Goal: Information Seeking & Learning: Learn about a topic

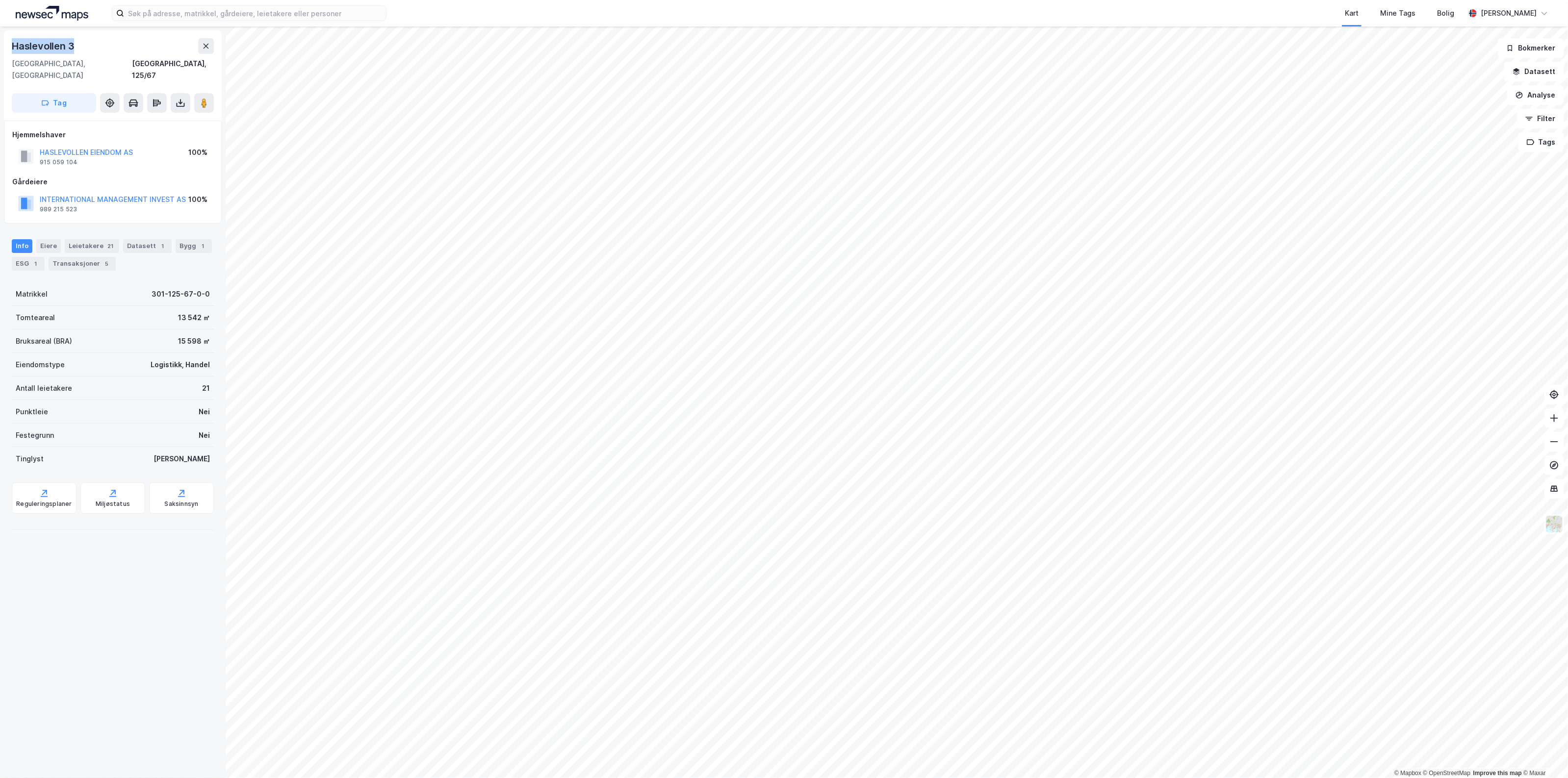
drag, startPoint x: 79, startPoint y: 52, endPoint x: 9, endPoint y: 41, distance: 70.9
click at [9, 41] on div "Haslevollen 3 0579, Oslo, Oslo Oslo, 125/67 Tag" at bounding box center [113, 75] width 218 height 90
copy div "Haslevollen 3"
click at [1534, 73] on button "Datasett" at bounding box center [1534, 72] width 60 height 20
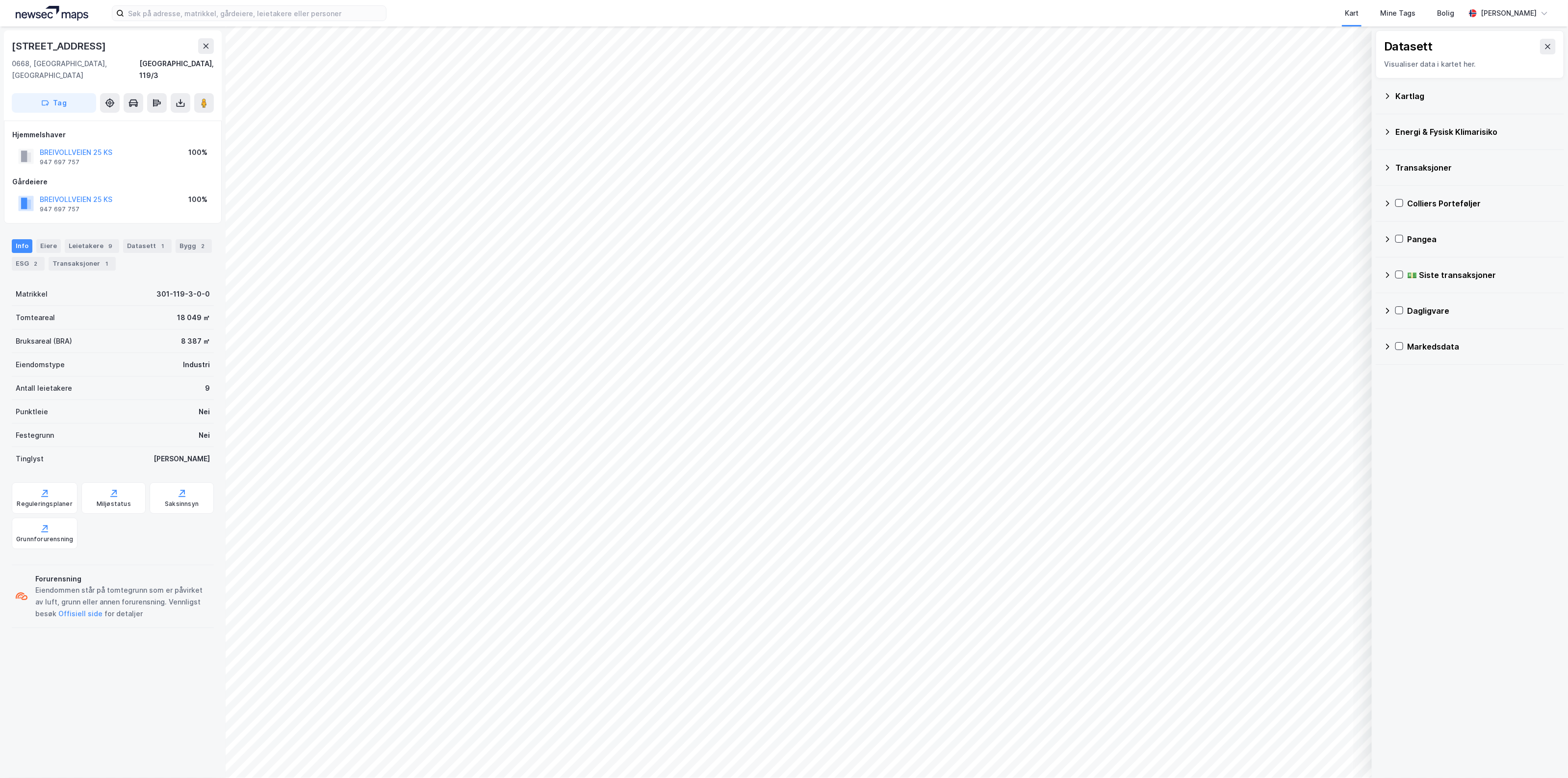
click at [1431, 346] on div "Markedsdata" at bounding box center [1481, 347] width 149 height 12
click at [1455, 420] on div "Prosjekter" at bounding box center [1488, 417] width 136 height 12
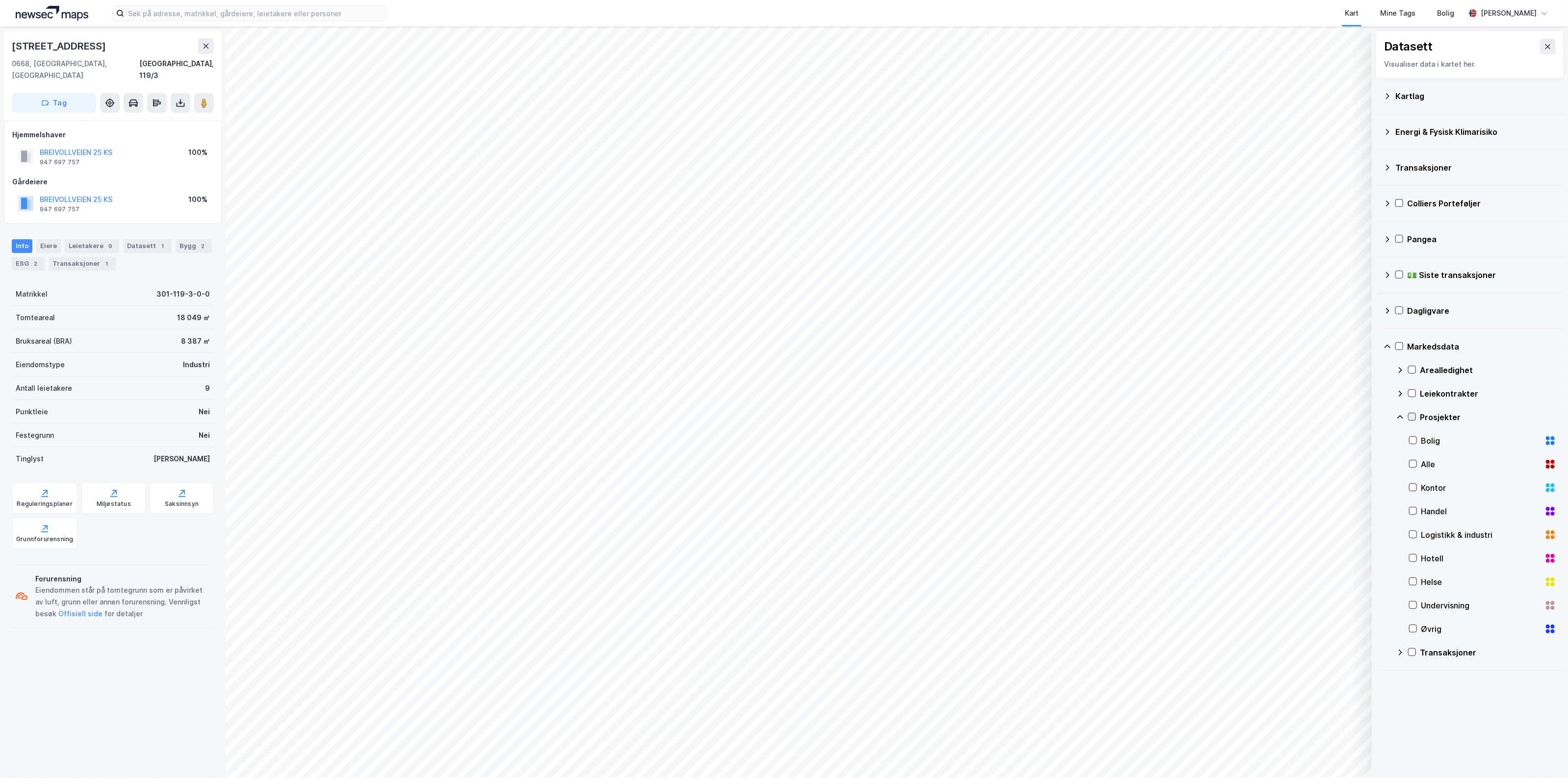
click at [1410, 415] on icon at bounding box center [1413, 417] width 7 height 7
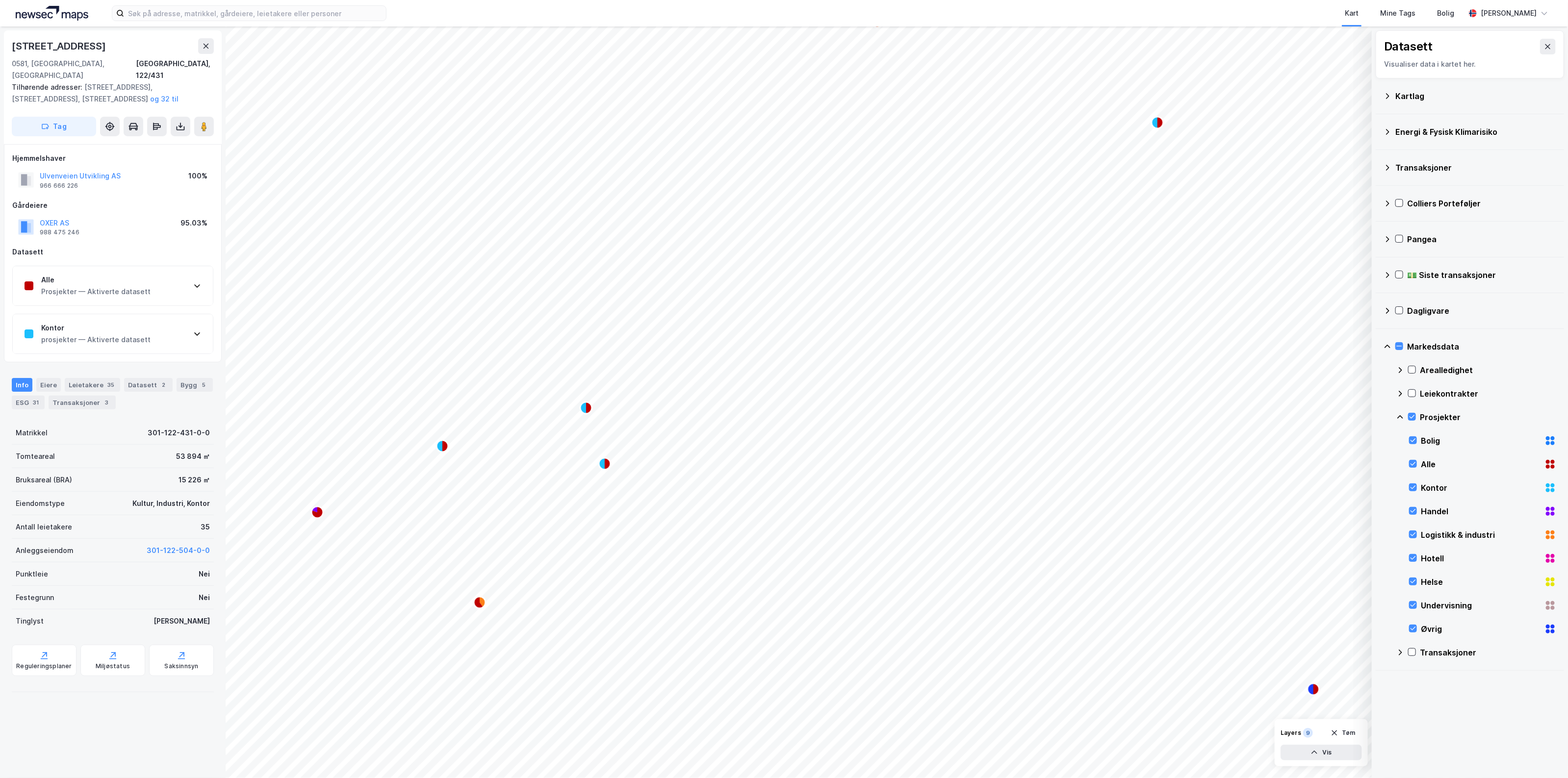
click at [138, 340] on div "Kontor prosjekter — Aktiverte datasett" at bounding box center [113, 334] width 200 height 39
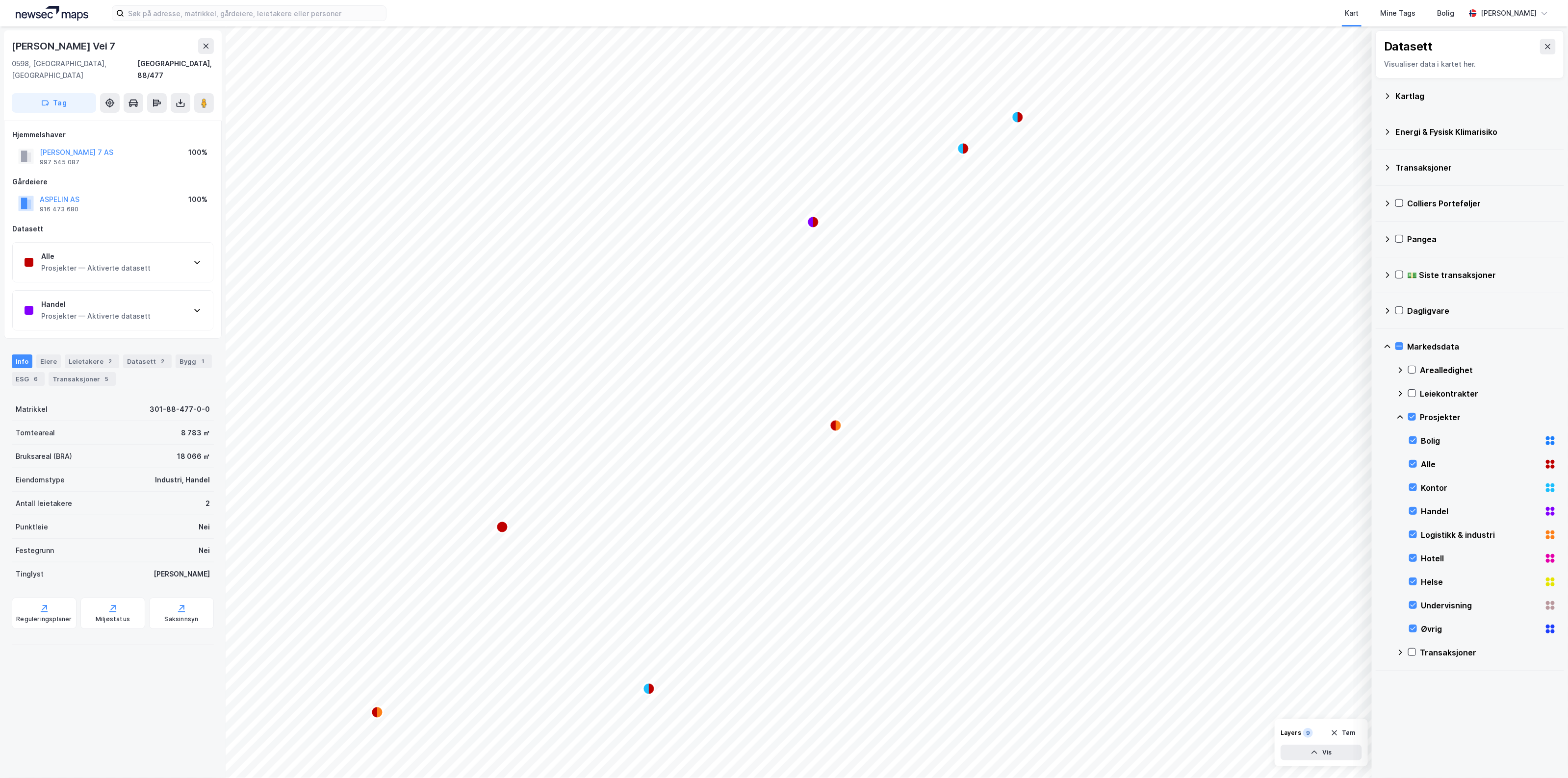
click at [136, 310] on div "Prosjekter — Aktiverte datasett" at bounding box center [96, 316] width 109 height 12
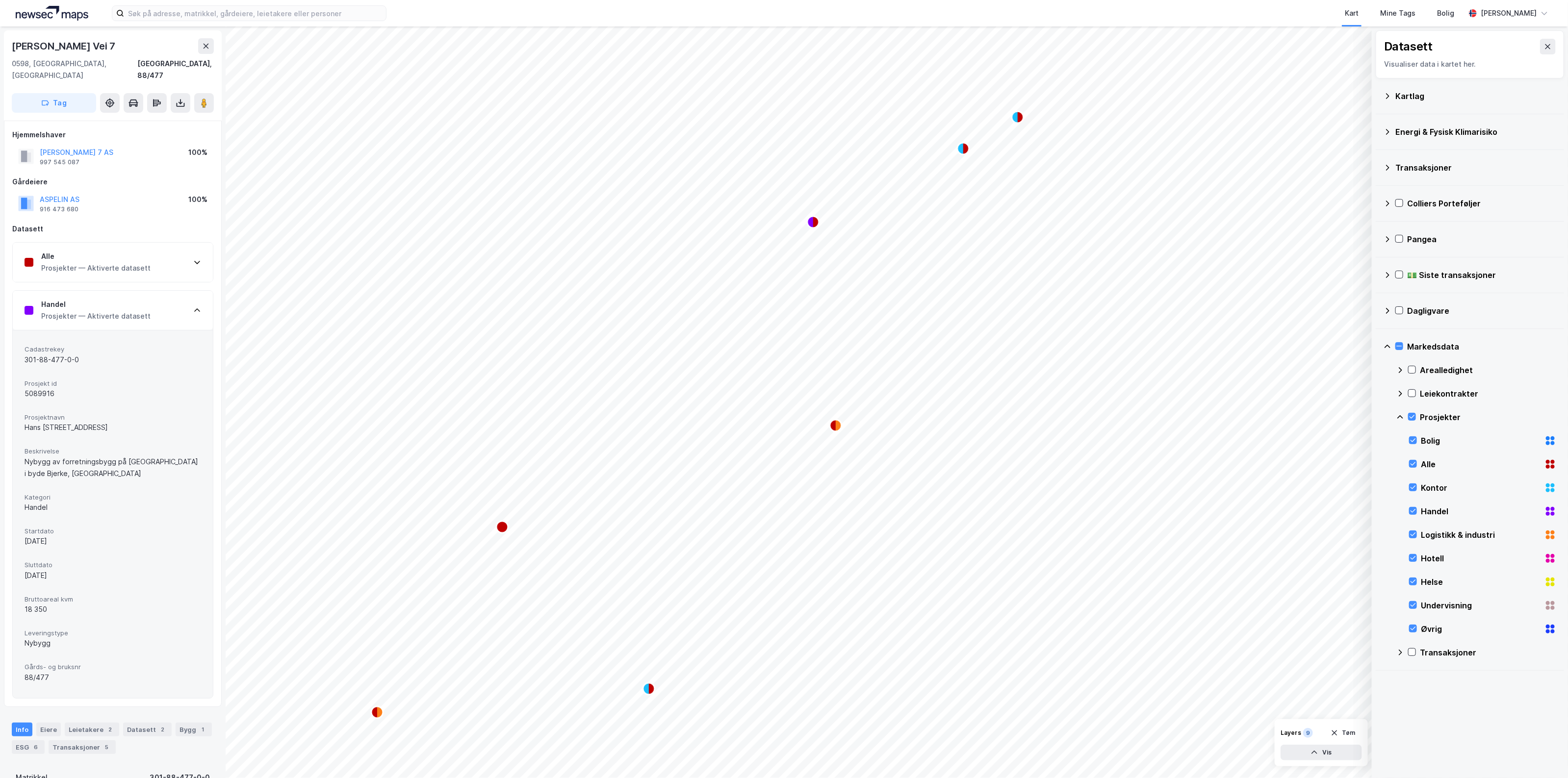
click at [155, 303] on div "Handel Prosjekter — Aktiverte datasett" at bounding box center [113, 310] width 200 height 39
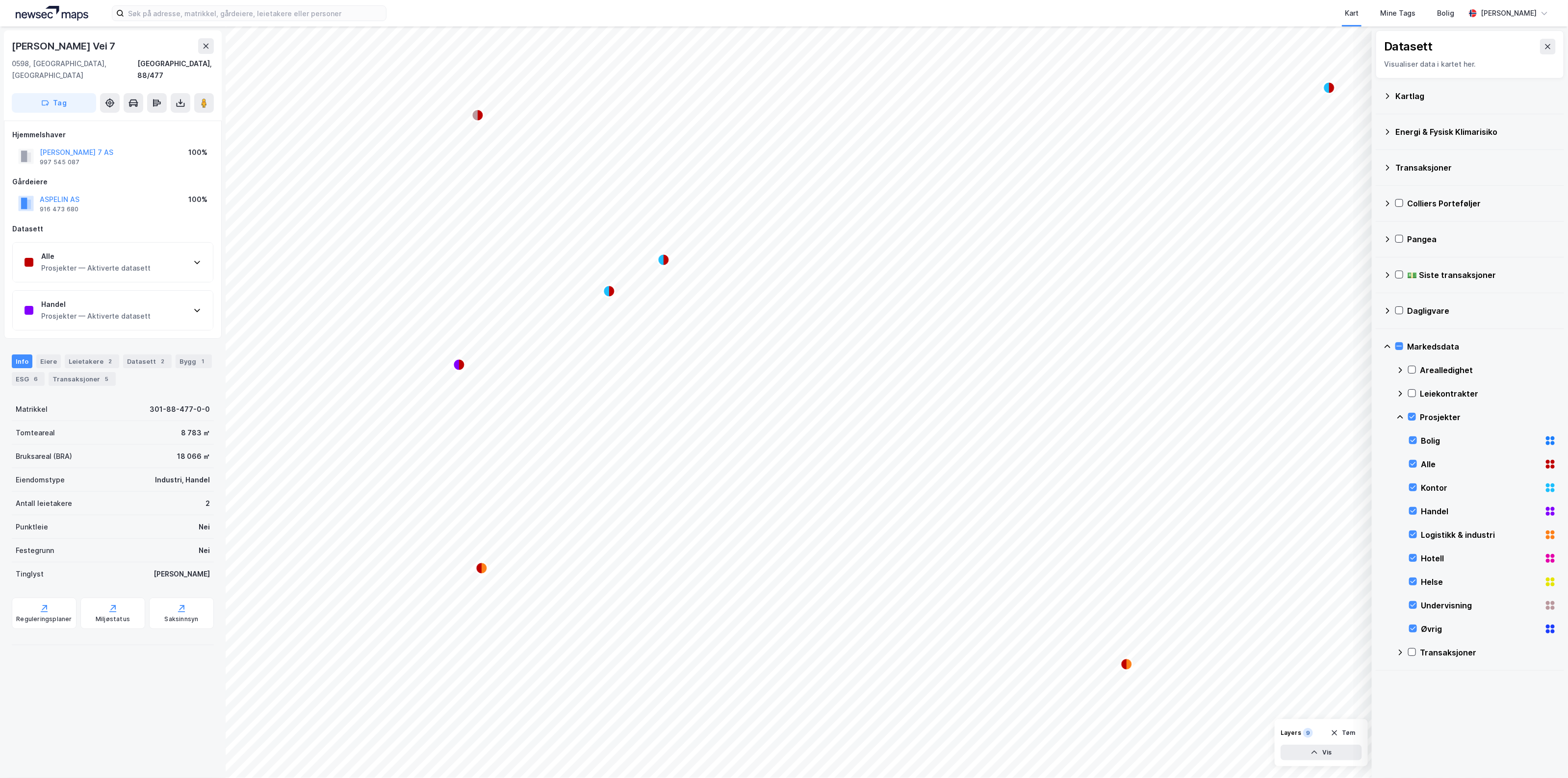
click at [81, 474] on div "© Mapbox © OpenStreetMap Improve this map © Maxar Datasett Visualiser data i ka…" at bounding box center [784, 402] width 1568 height 752
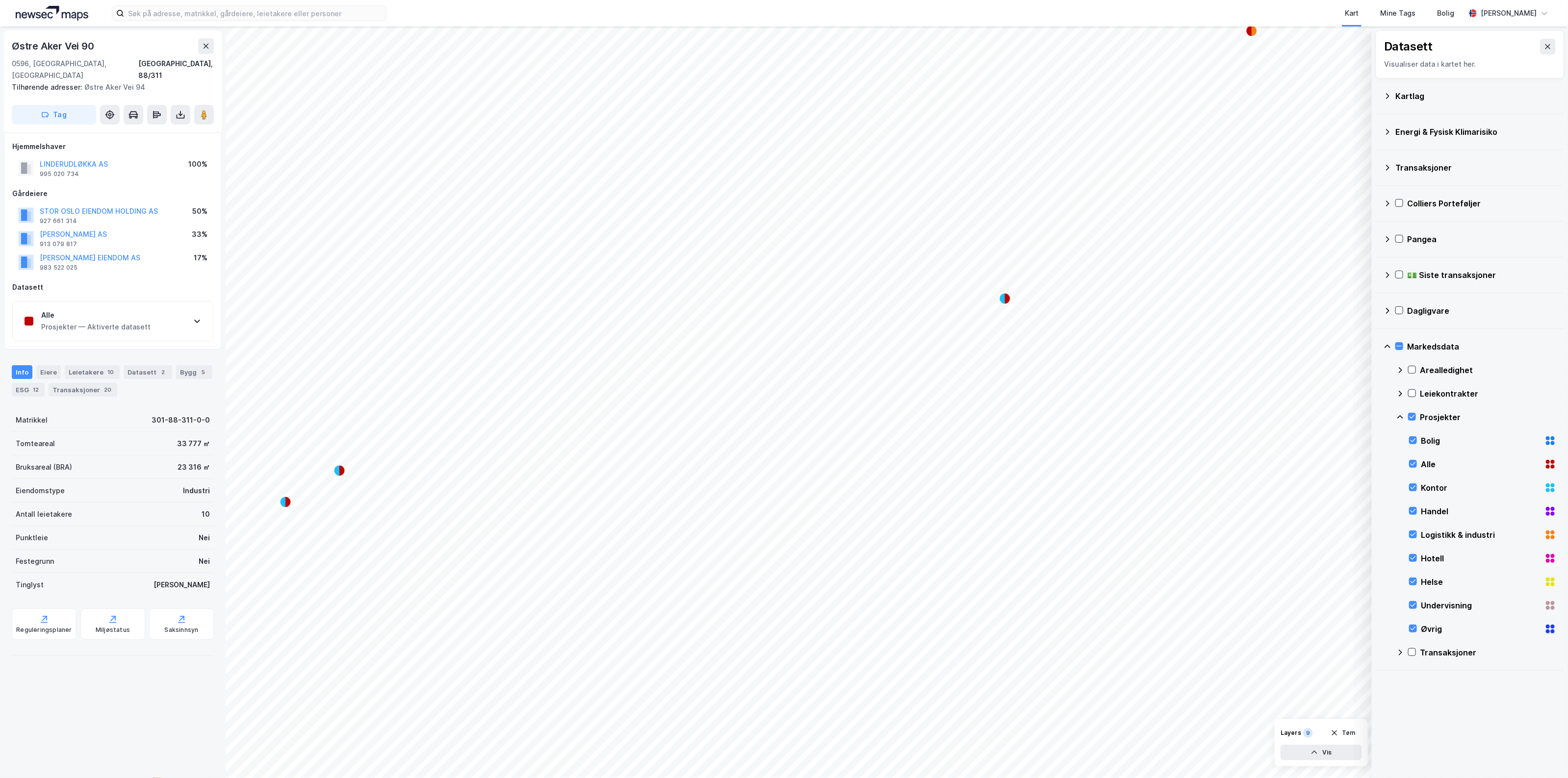
click at [191, 322] on div "Alle Prosjekter — Aktiverte datasett" at bounding box center [113, 321] width 200 height 39
drag, startPoint x: 87, startPoint y: 41, endPoint x: 11, endPoint y: 39, distance: 76.0
click at [12, 39] on div "Østre Aker Vei 90" at bounding box center [54, 46] width 85 height 16
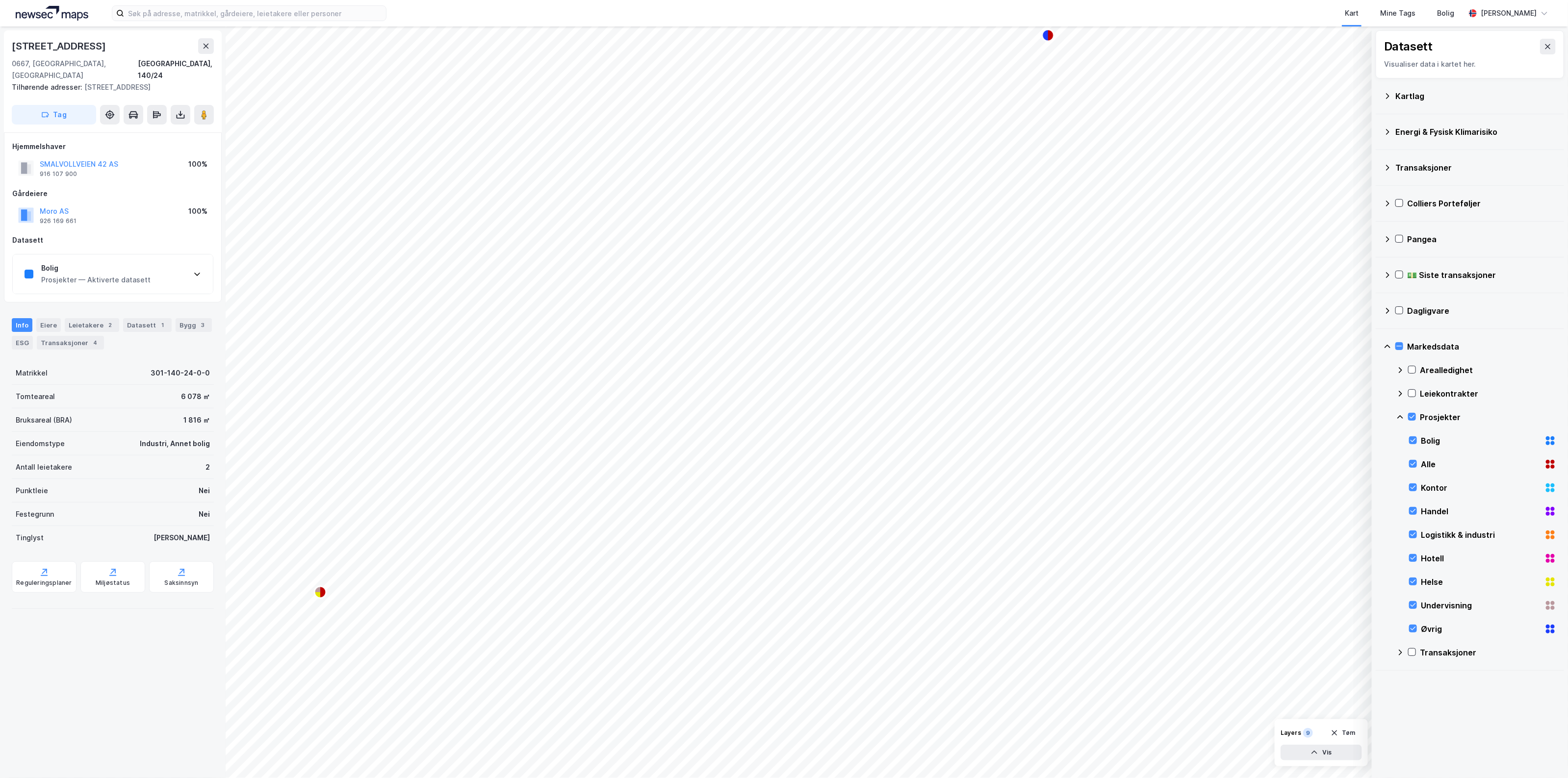
click at [119, 274] on div "Prosjekter — Aktiverte datasett" at bounding box center [96, 280] width 109 height 12
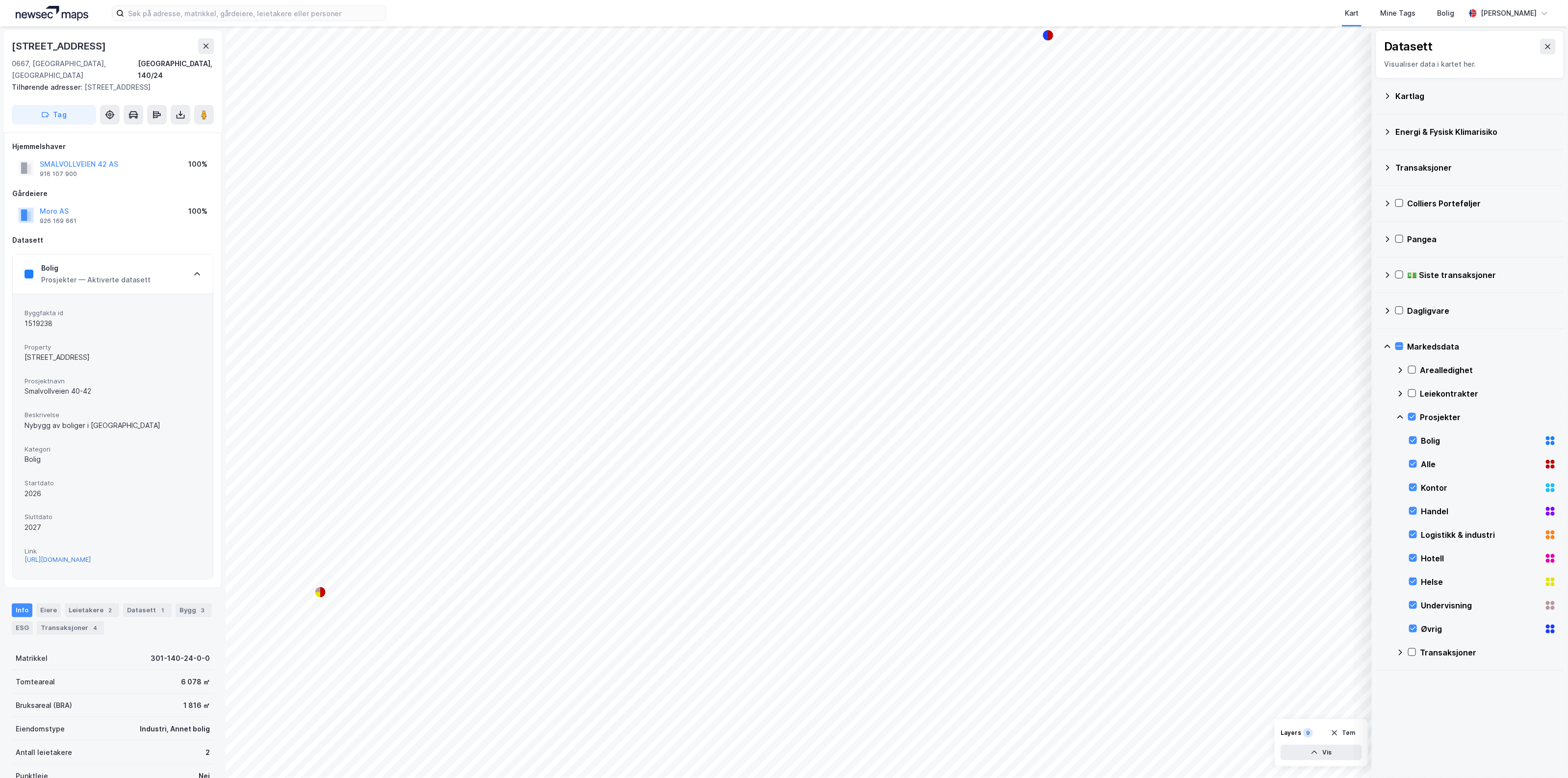
click at [91, 556] on div "https://smart.byggfakta.no/leads/projects/269505" at bounding box center [58, 560] width 66 height 8
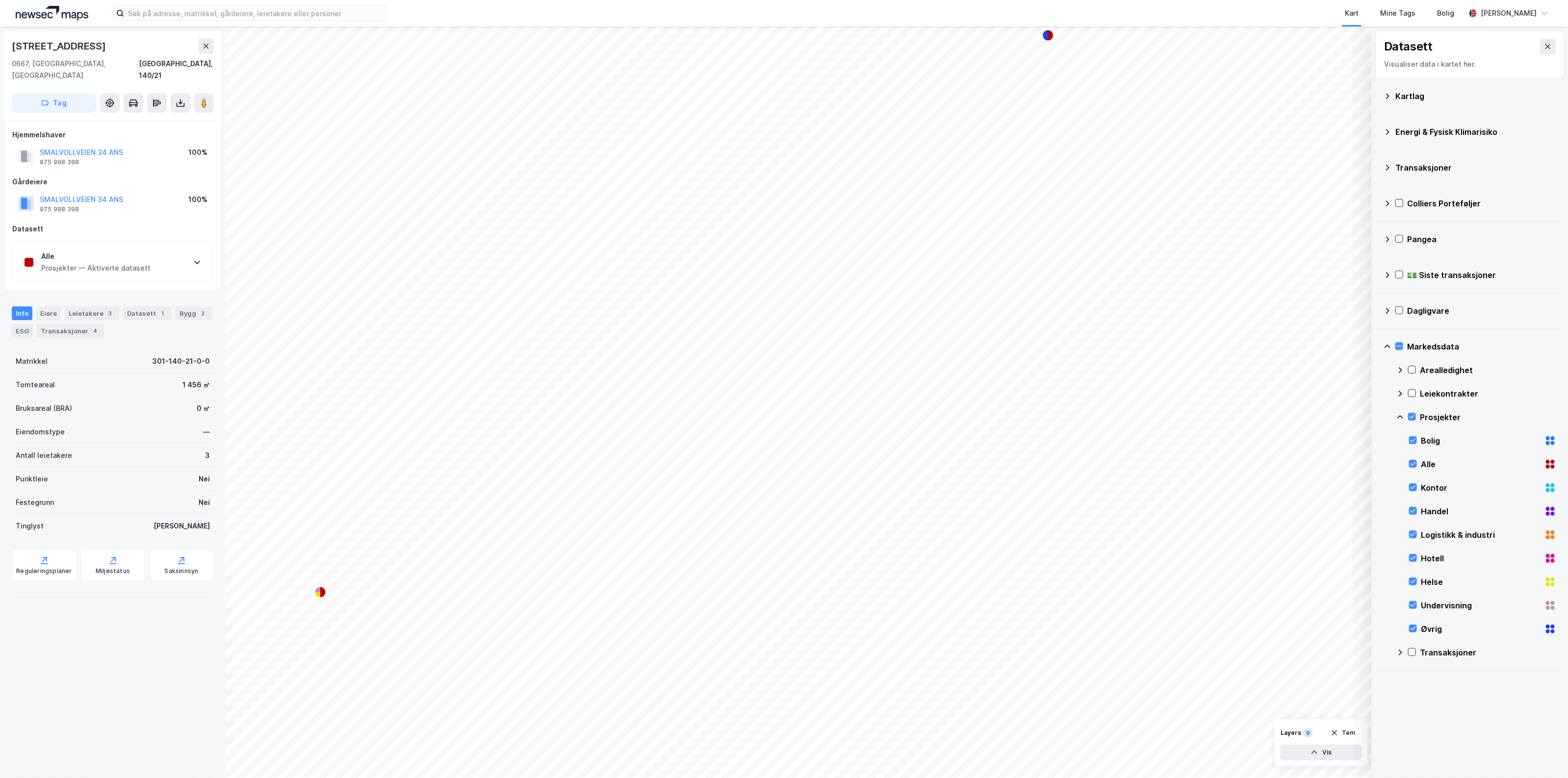
click at [183, 257] on div "Alle Prosjekter — Aktiverte datasett" at bounding box center [113, 262] width 200 height 39
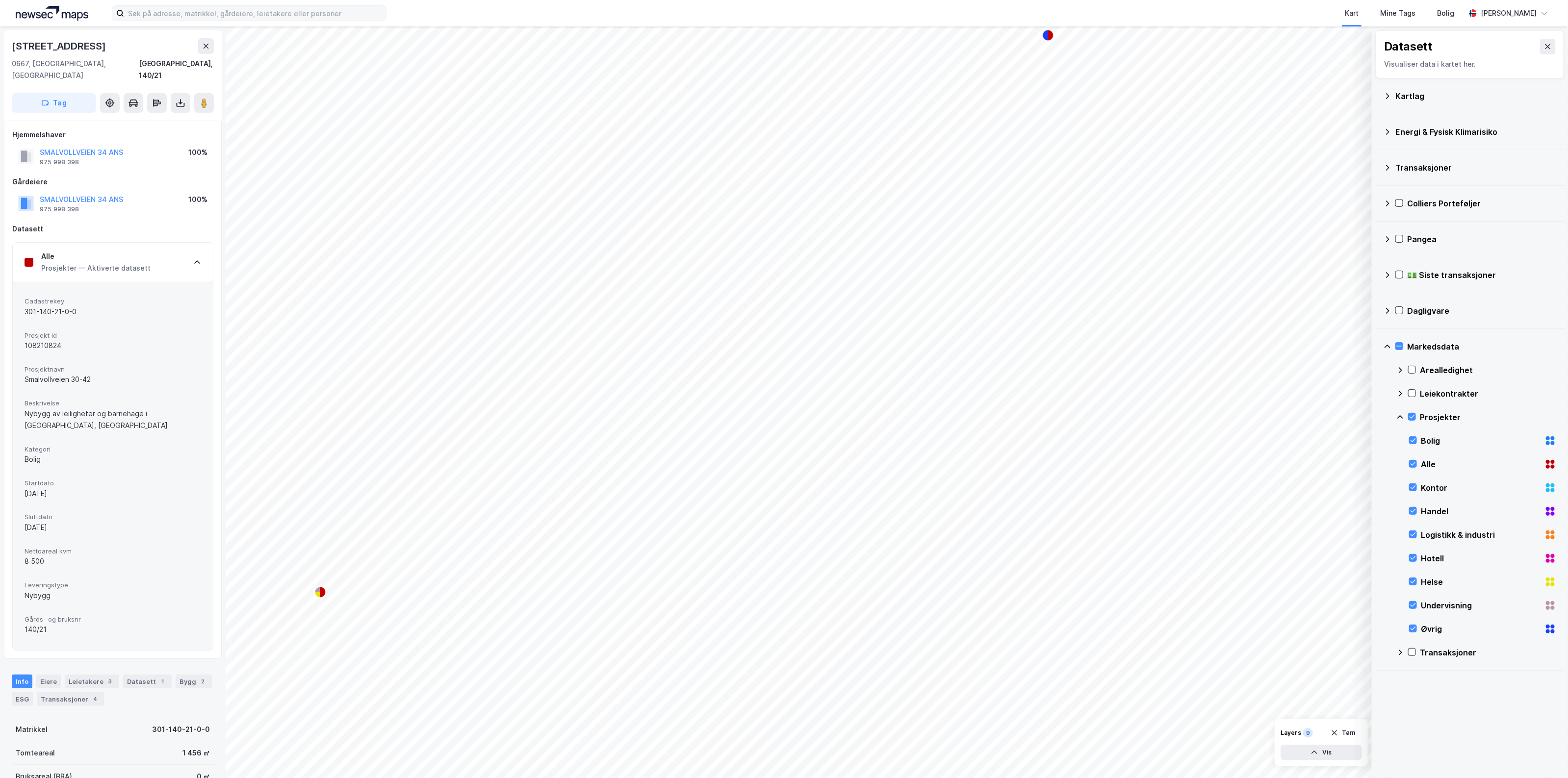
click at [317, 21] on label at bounding box center [249, 13] width 275 height 16
click at [317, 21] on input at bounding box center [255, 13] width 262 height 14
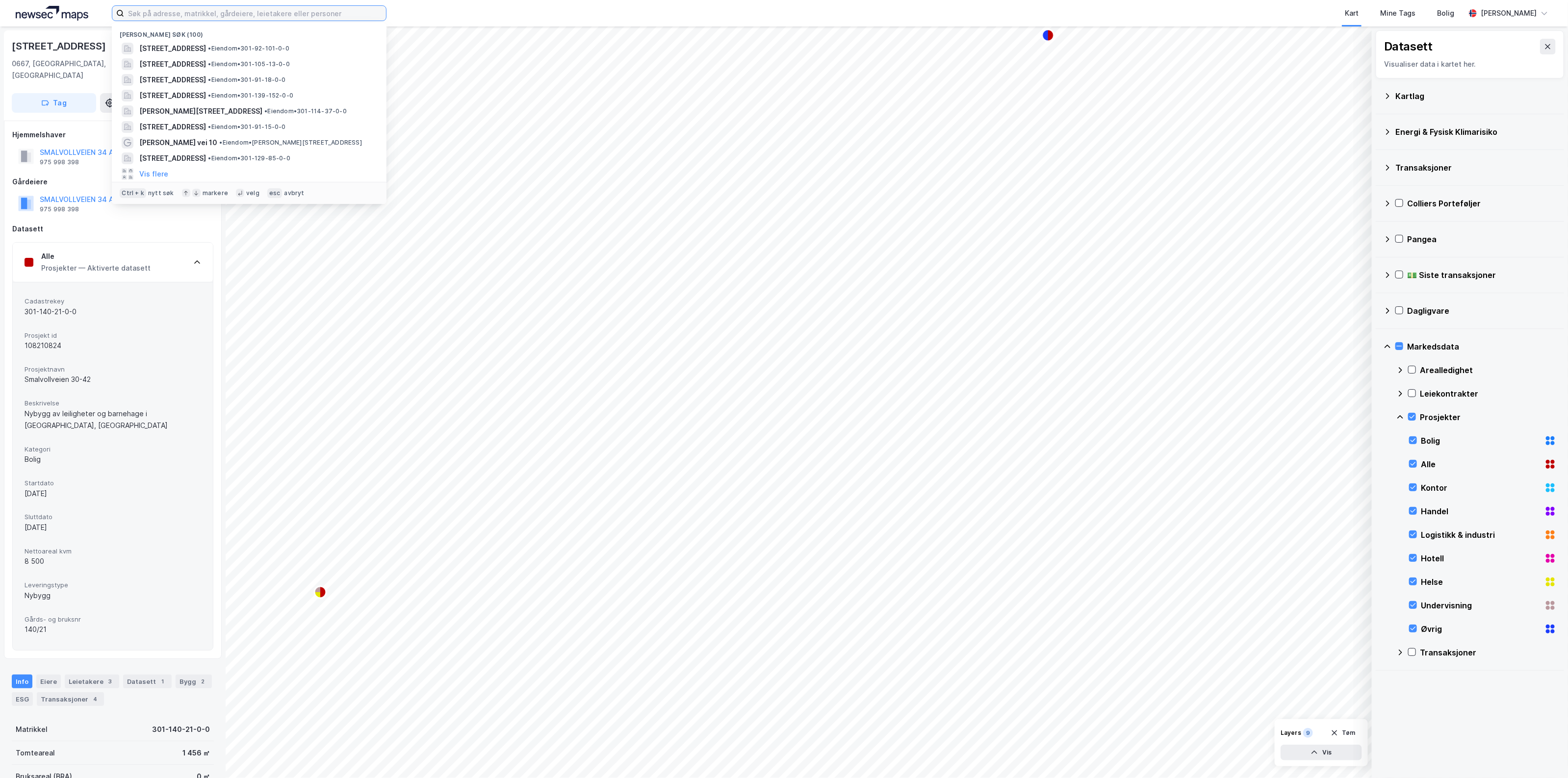
click at [317, 12] on input at bounding box center [255, 13] width 262 height 14
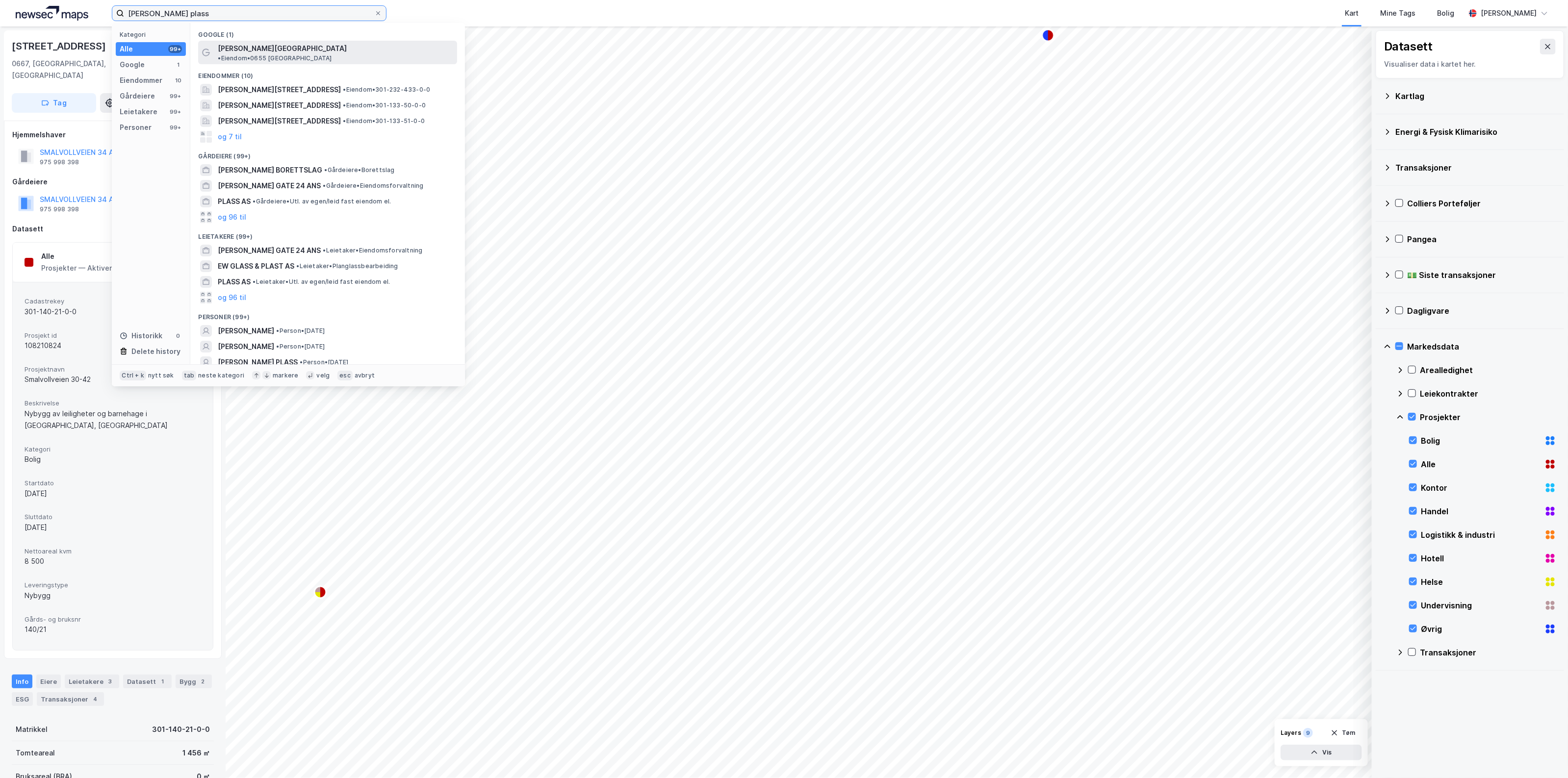
type input "Rolf hofmos plass"
click at [221, 54] on span "•" at bounding box center [219, 58] width 3 height 8
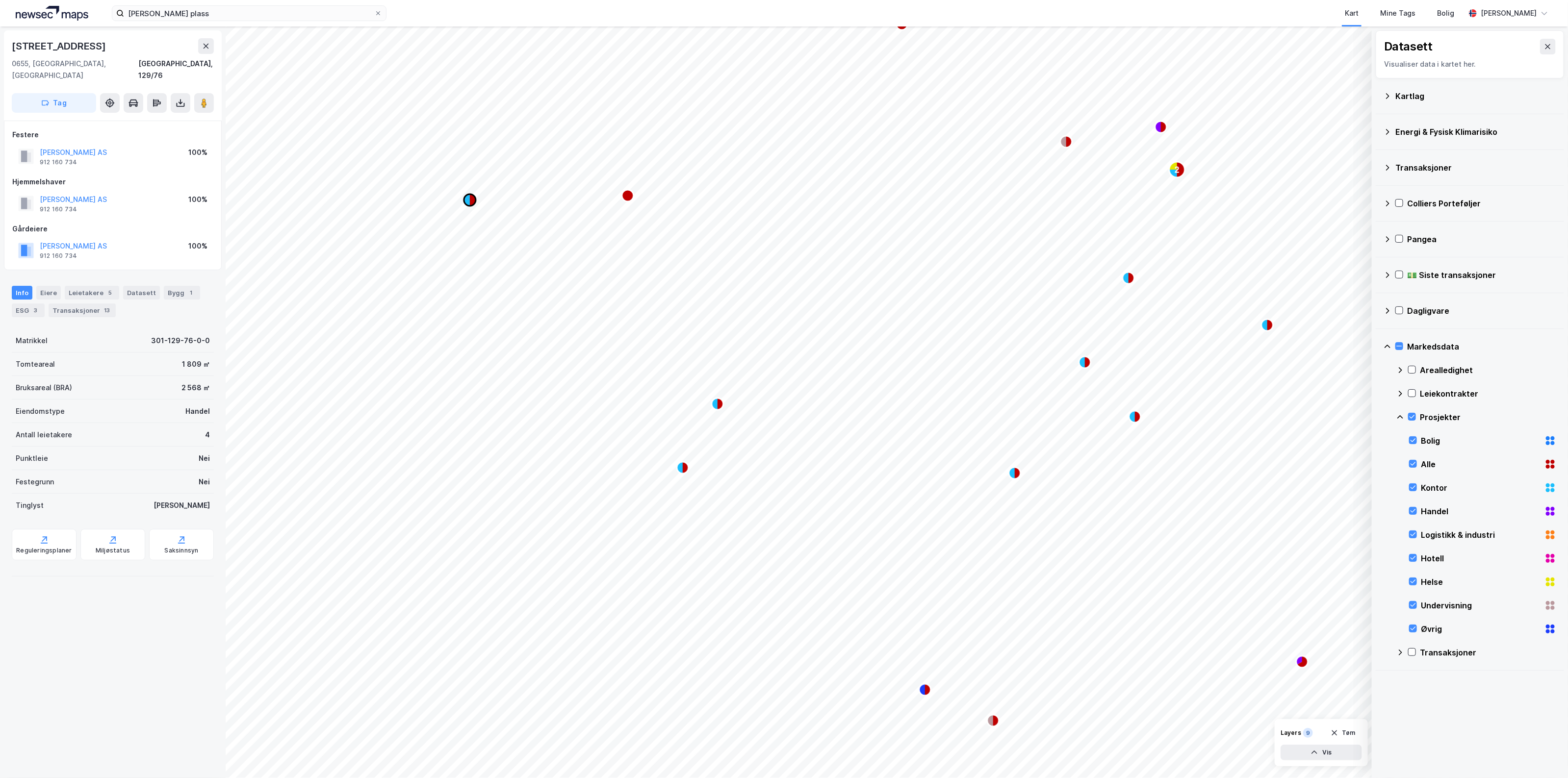
click at [469, 206] on circle "Map marker" at bounding box center [469, 199] width 12 height 12
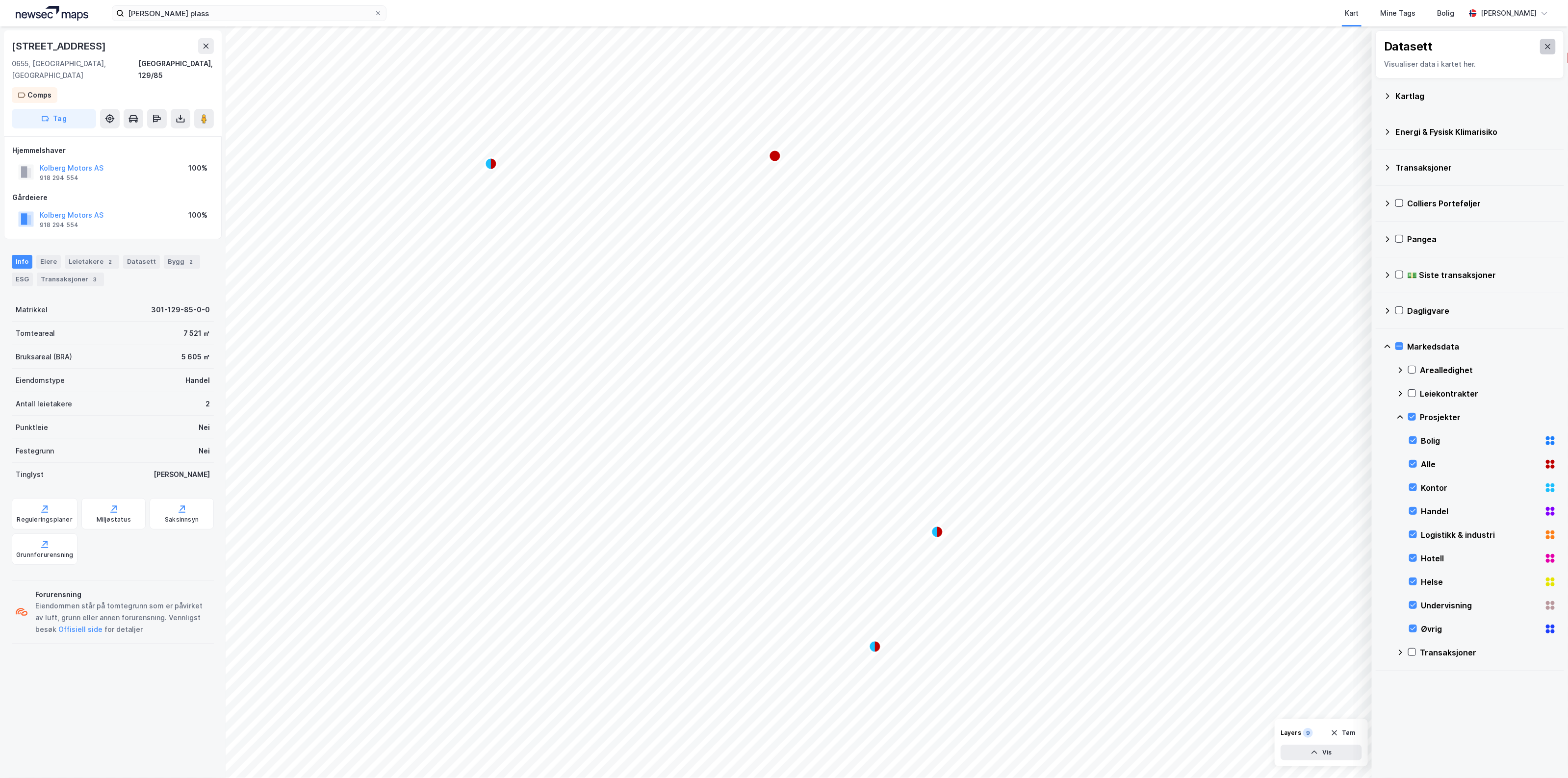
click at [1540, 42] on button at bounding box center [1548, 46] width 16 height 16
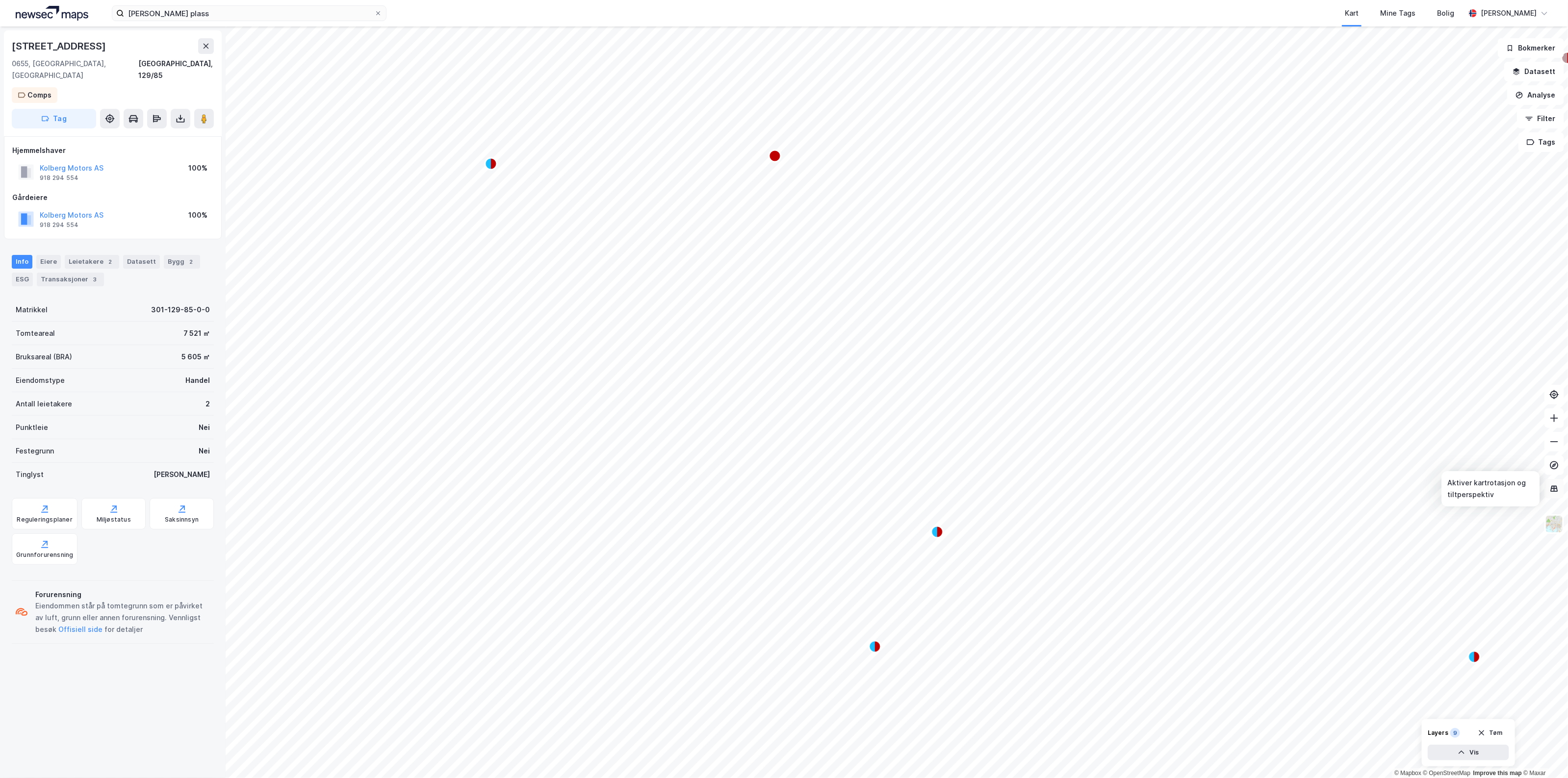
click at [1558, 486] on icon at bounding box center [1554, 489] width 10 height 10
click at [1546, 95] on button "Analyse" at bounding box center [1536, 95] width 57 height 20
click at [1440, 118] on div "Tegn område" at bounding box center [1450, 116] width 85 height 8
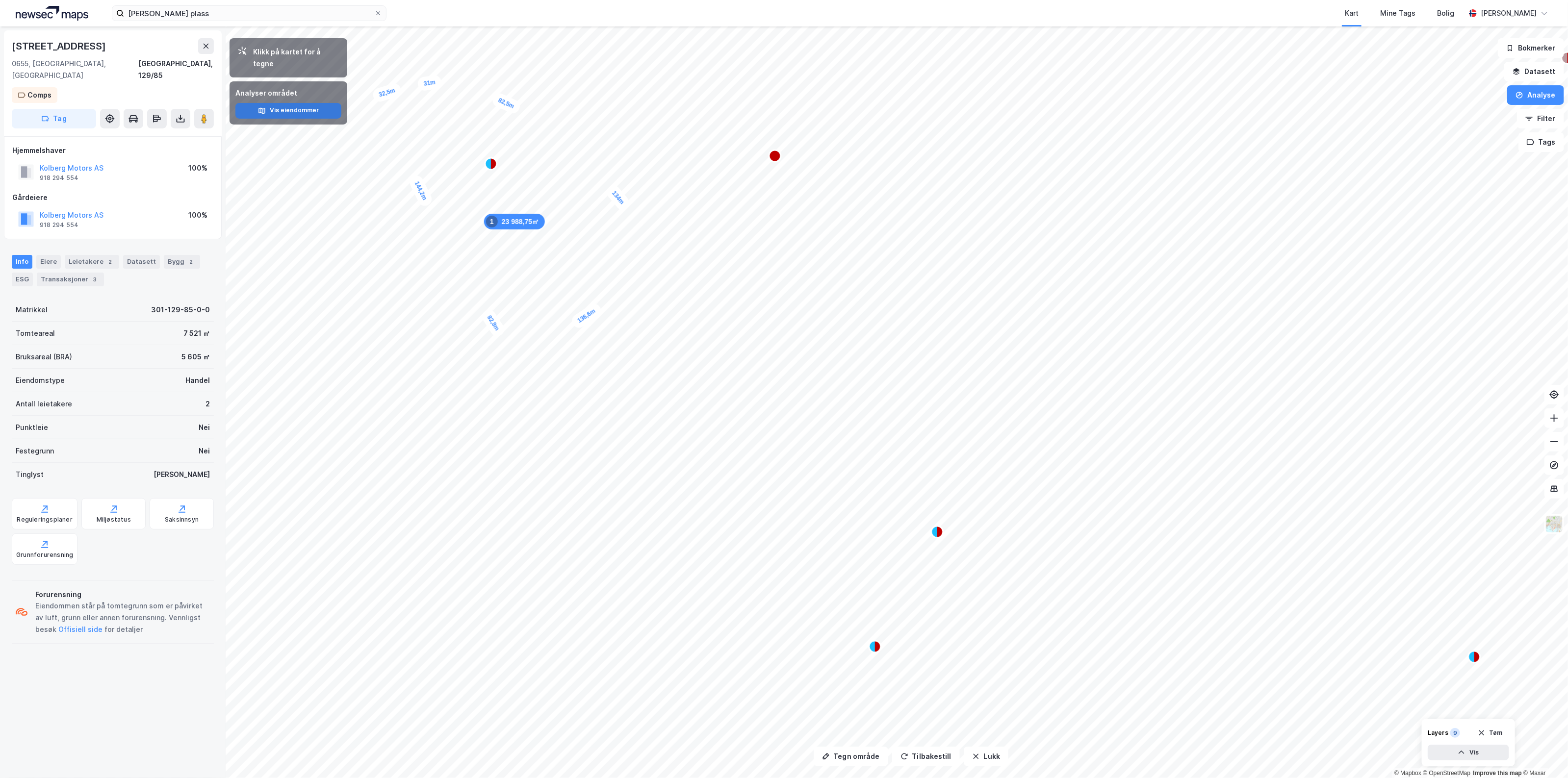
click at [310, 103] on button "Vis eiendommer" at bounding box center [288, 111] width 106 height 16
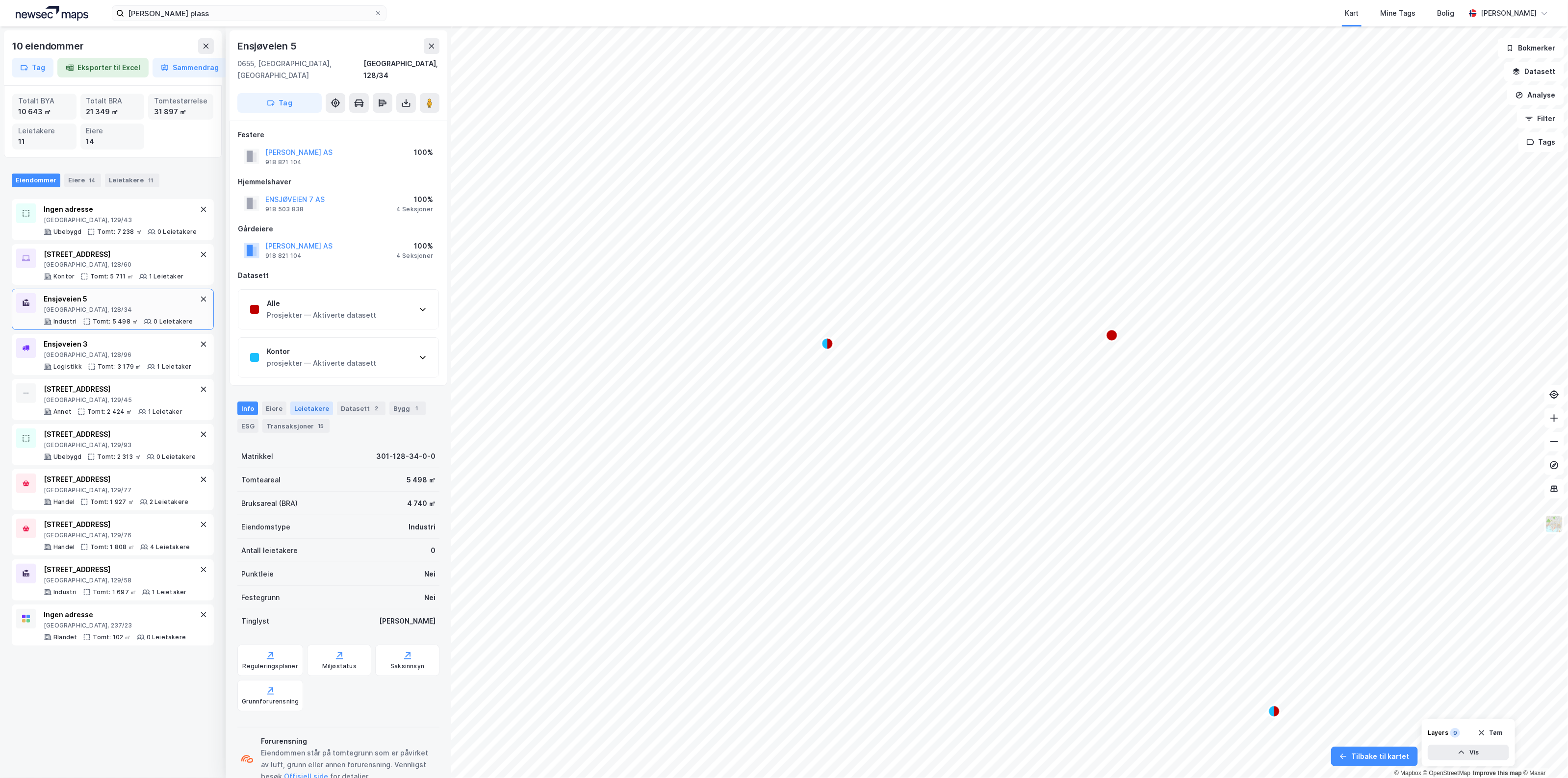
click at [290, 402] on div "Leietakere" at bounding box center [312, 409] width 43 height 14
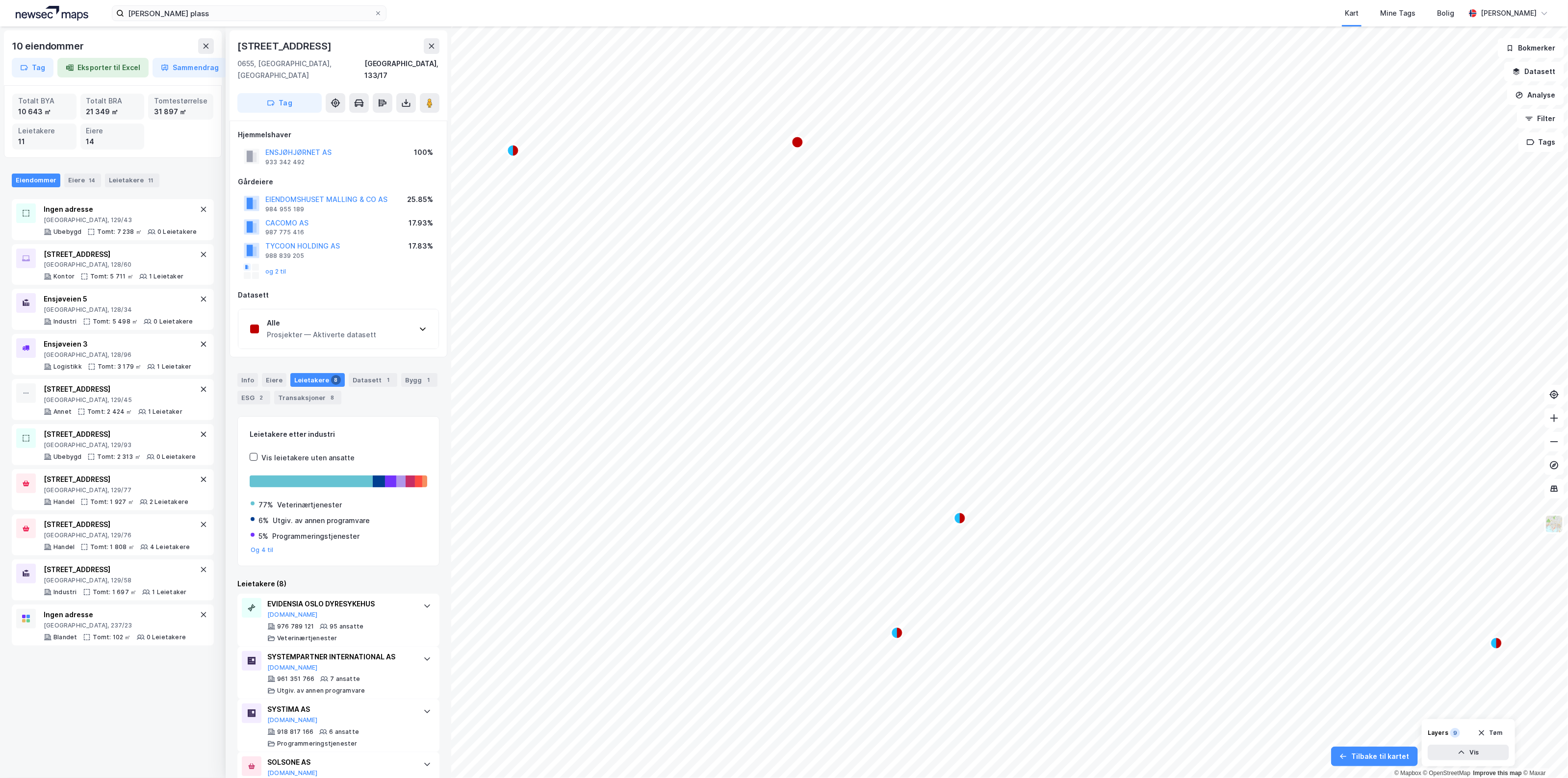
click at [342, 317] on div "Alle" at bounding box center [321, 323] width 109 height 12
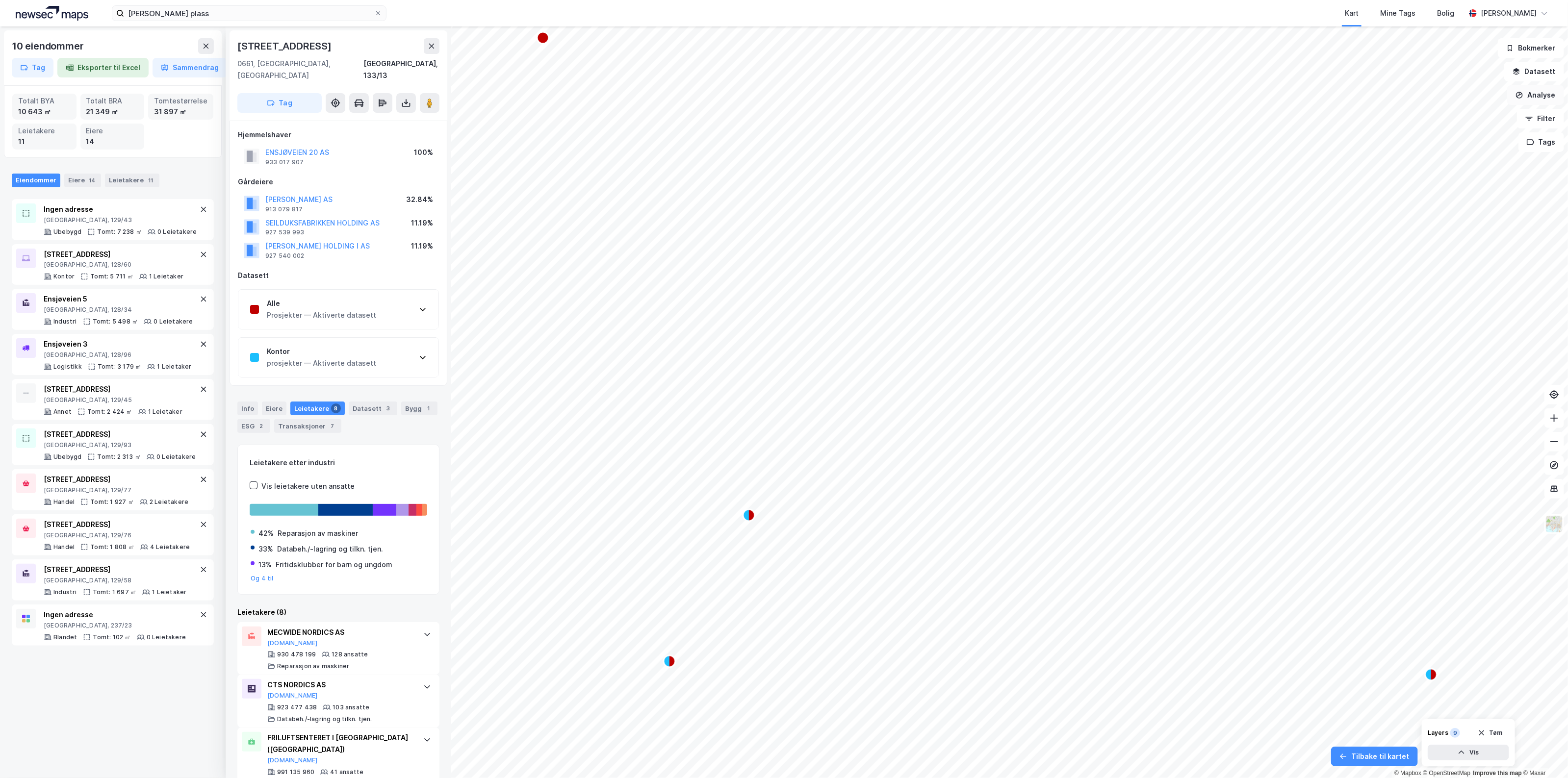
click at [1537, 98] on button "Analyse" at bounding box center [1536, 95] width 57 height 20
click at [1430, 116] on div "Tegn område" at bounding box center [1450, 116] width 85 height 8
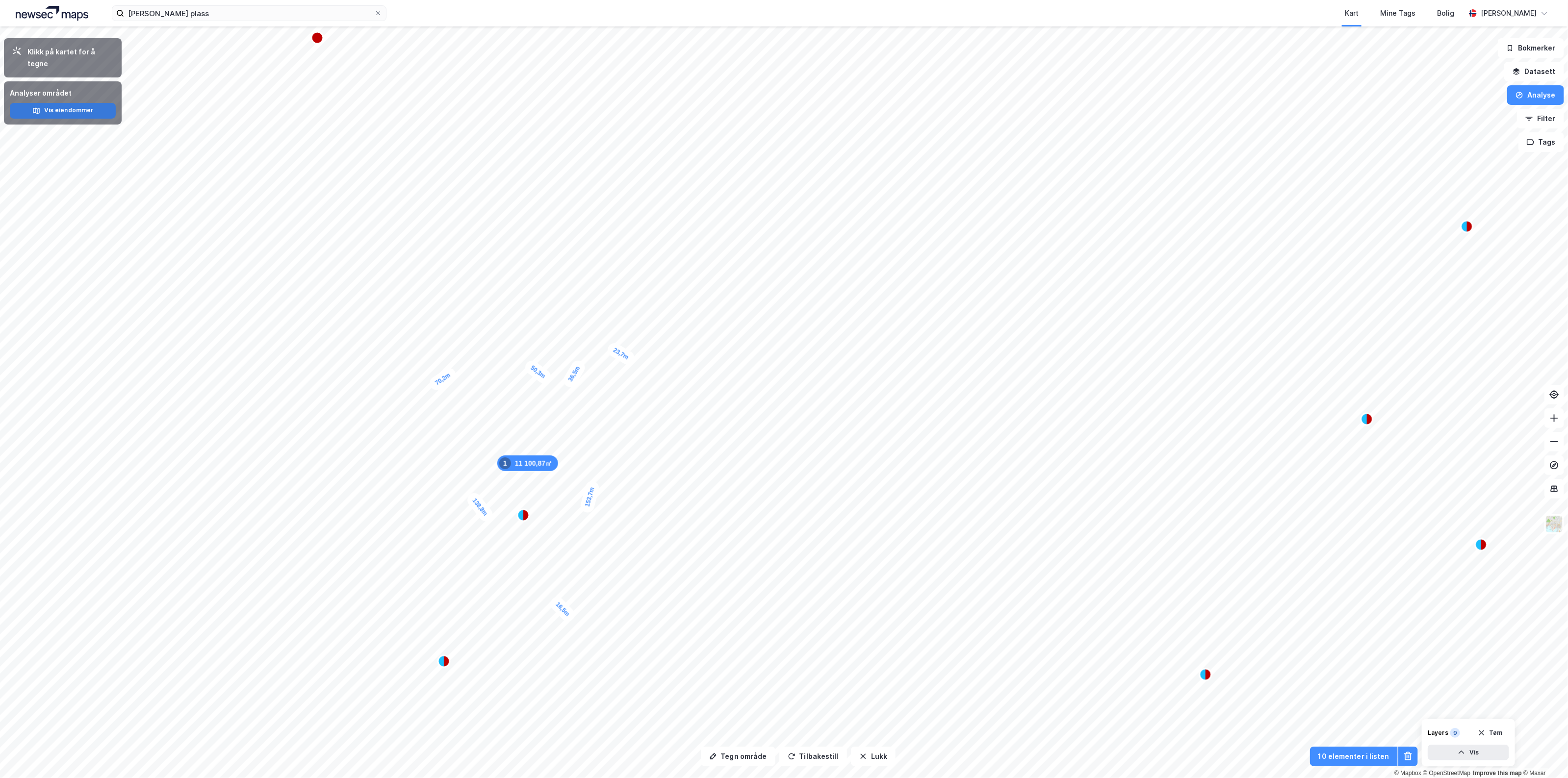
click at [72, 103] on button "Vis eiendommer" at bounding box center [63, 111] width 106 height 16
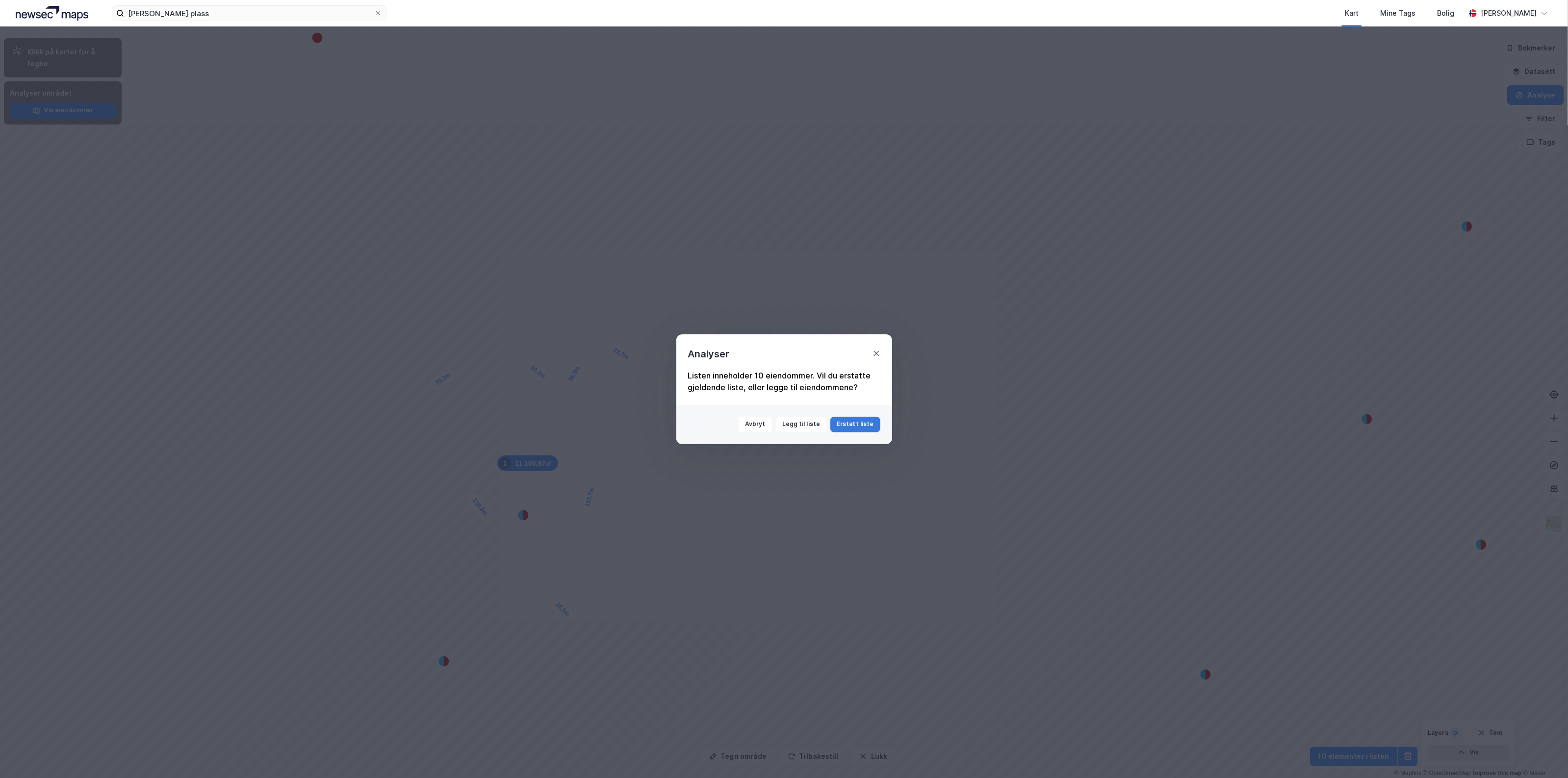
click at [855, 430] on button "Erstatt liste" at bounding box center [855, 424] width 50 height 16
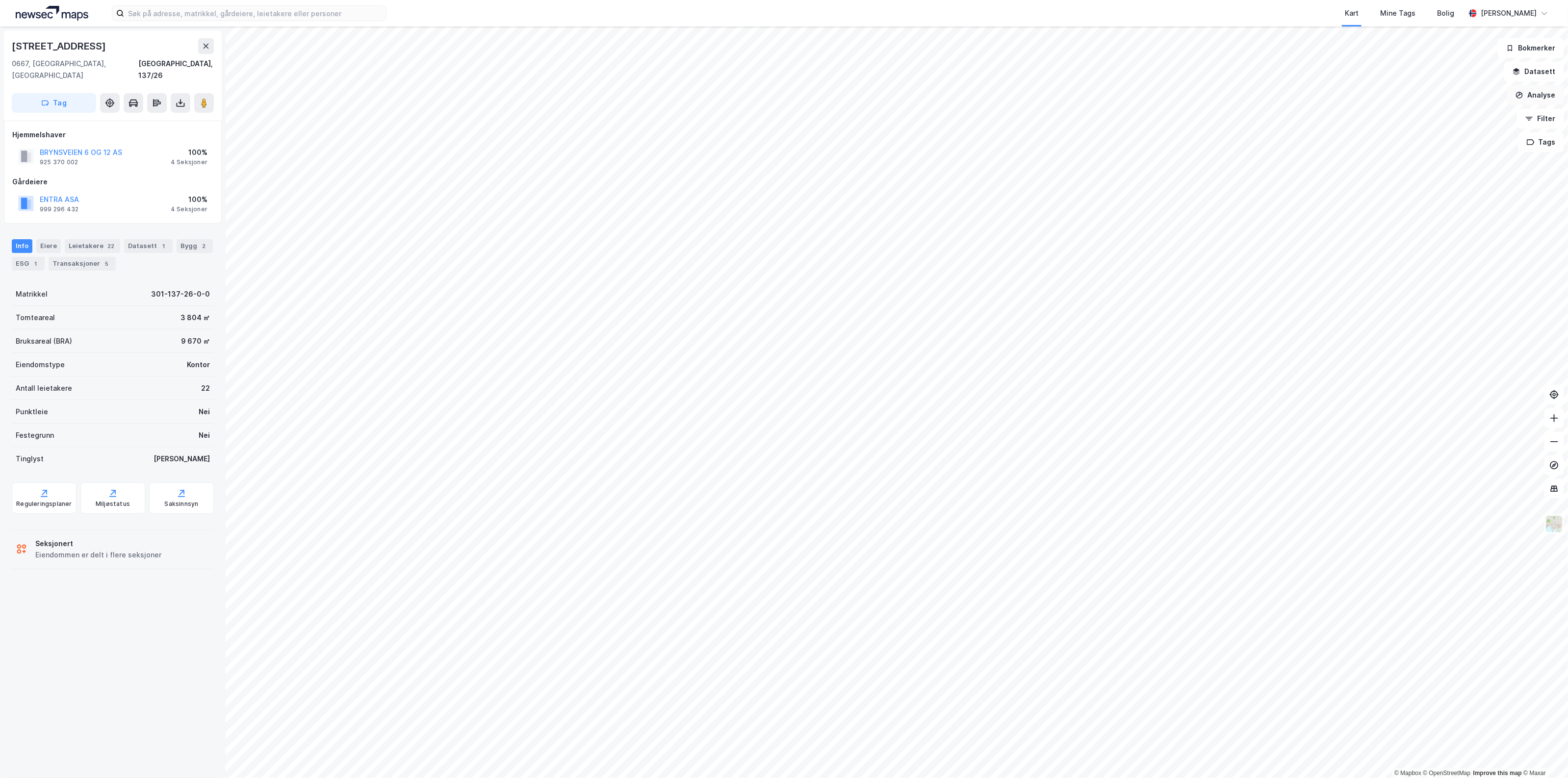
click at [1545, 94] on button "Analyse" at bounding box center [1536, 95] width 57 height 20
click at [1431, 118] on div "Tegn område" at bounding box center [1450, 116] width 85 height 8
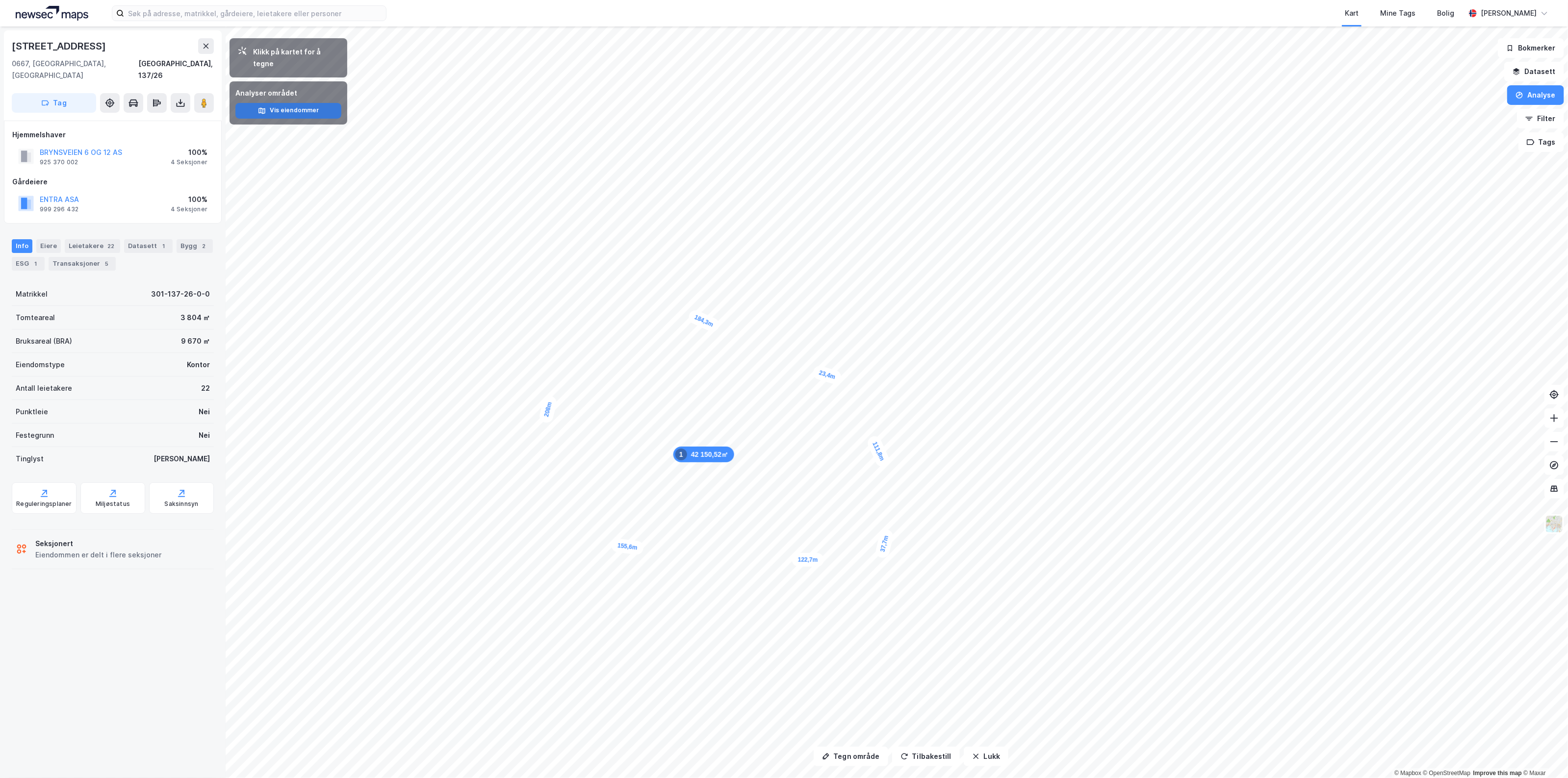
click at [298, 103] on button "Vis eiendommer" at bounding box center [288, 111] width 106 height 16
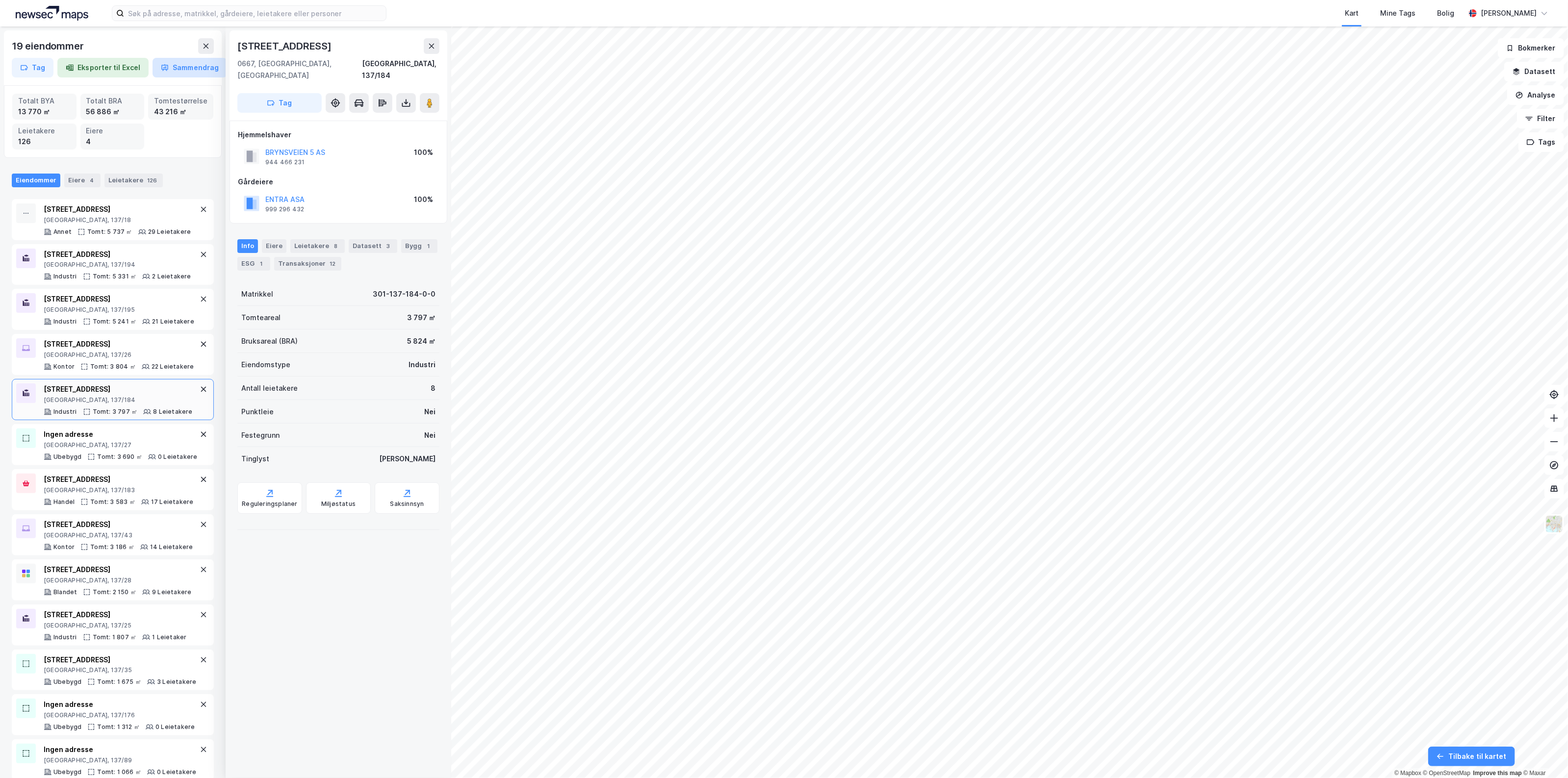
click at [187, 66] on button "Sammendrag" at bounding box center [190, 67] width 74 height 20
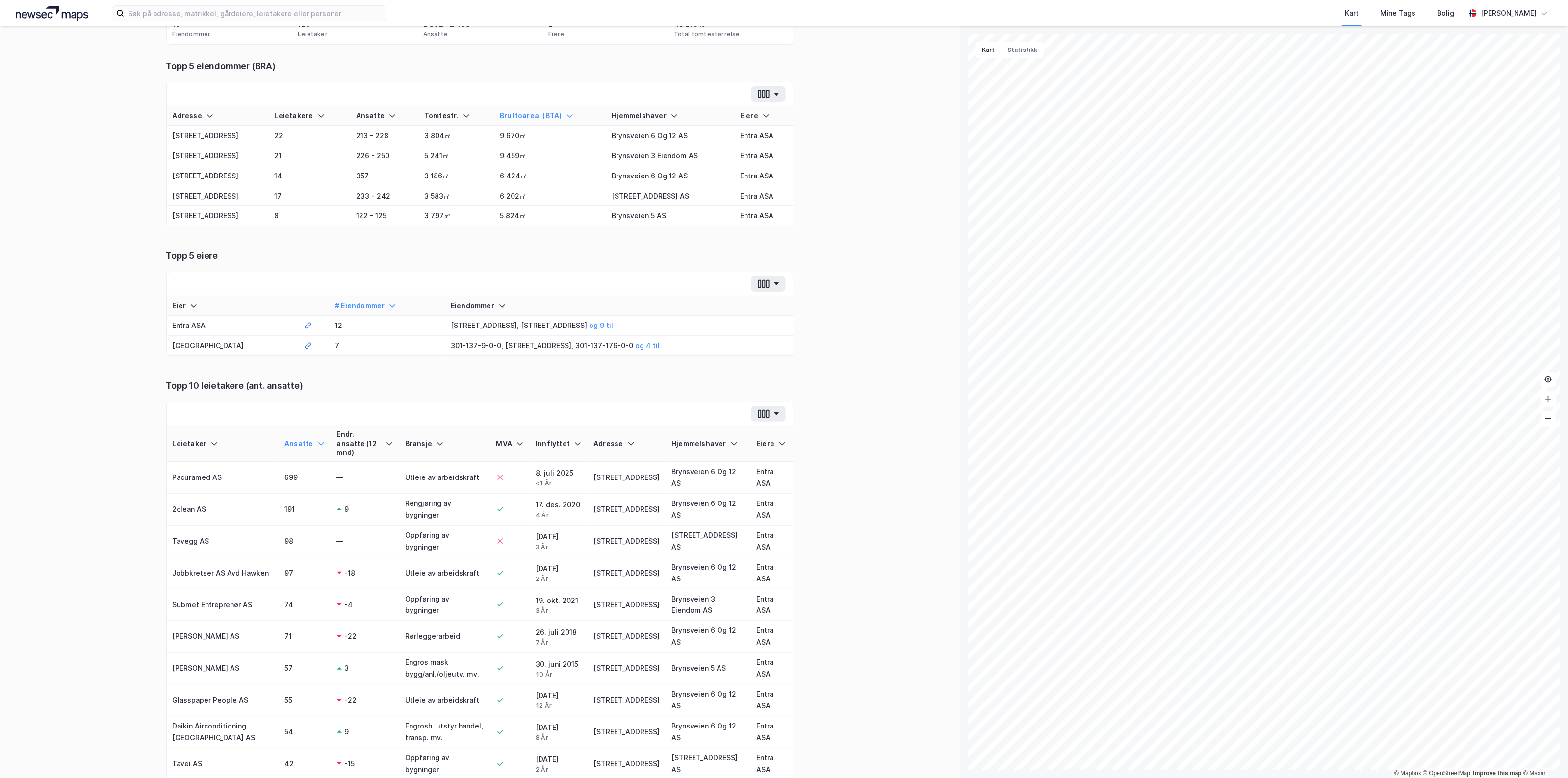
scroll to position [119, 0]
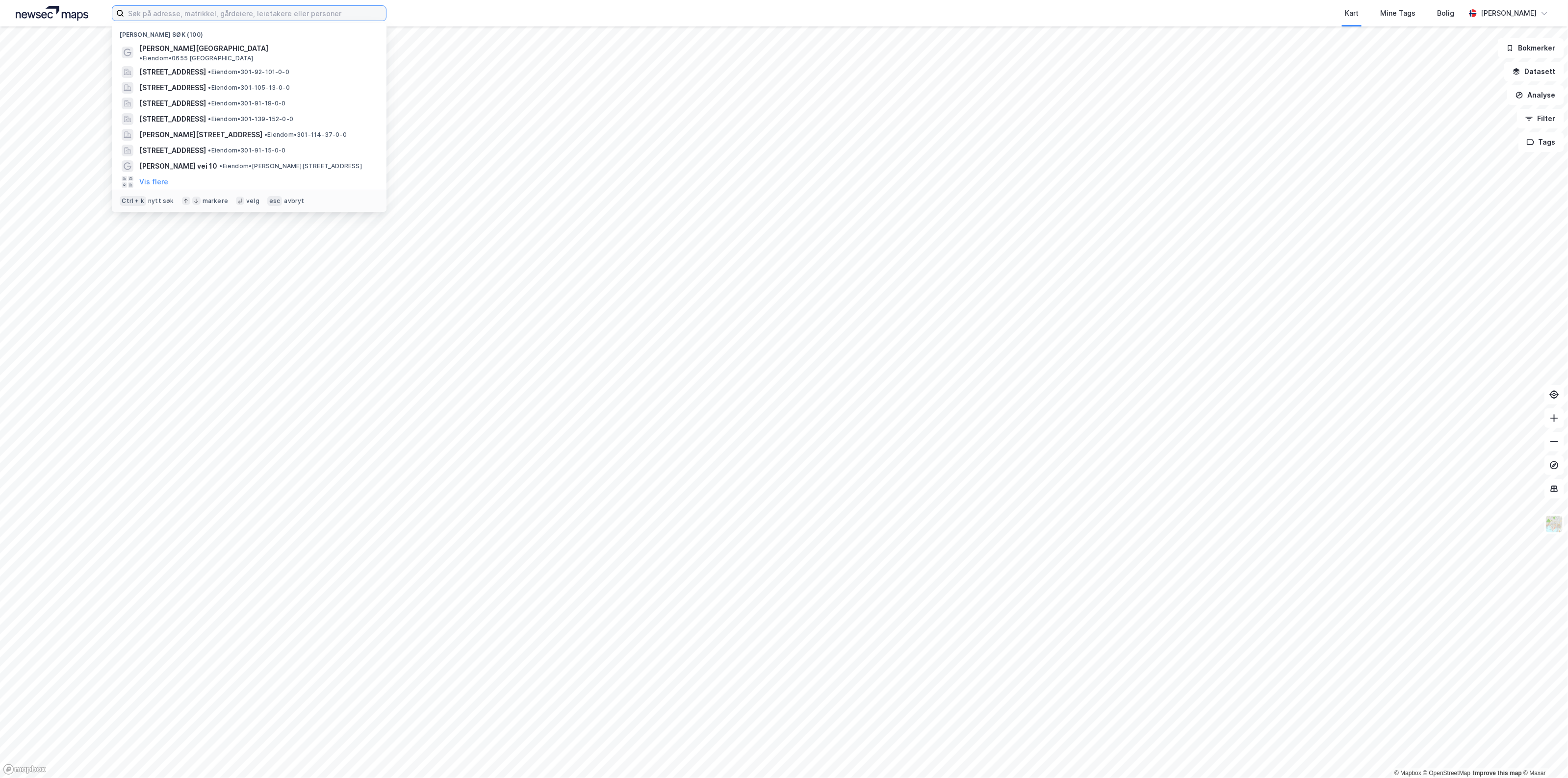
click at [330, 14] on input at bounding box center [255, 13] width 262 height 14
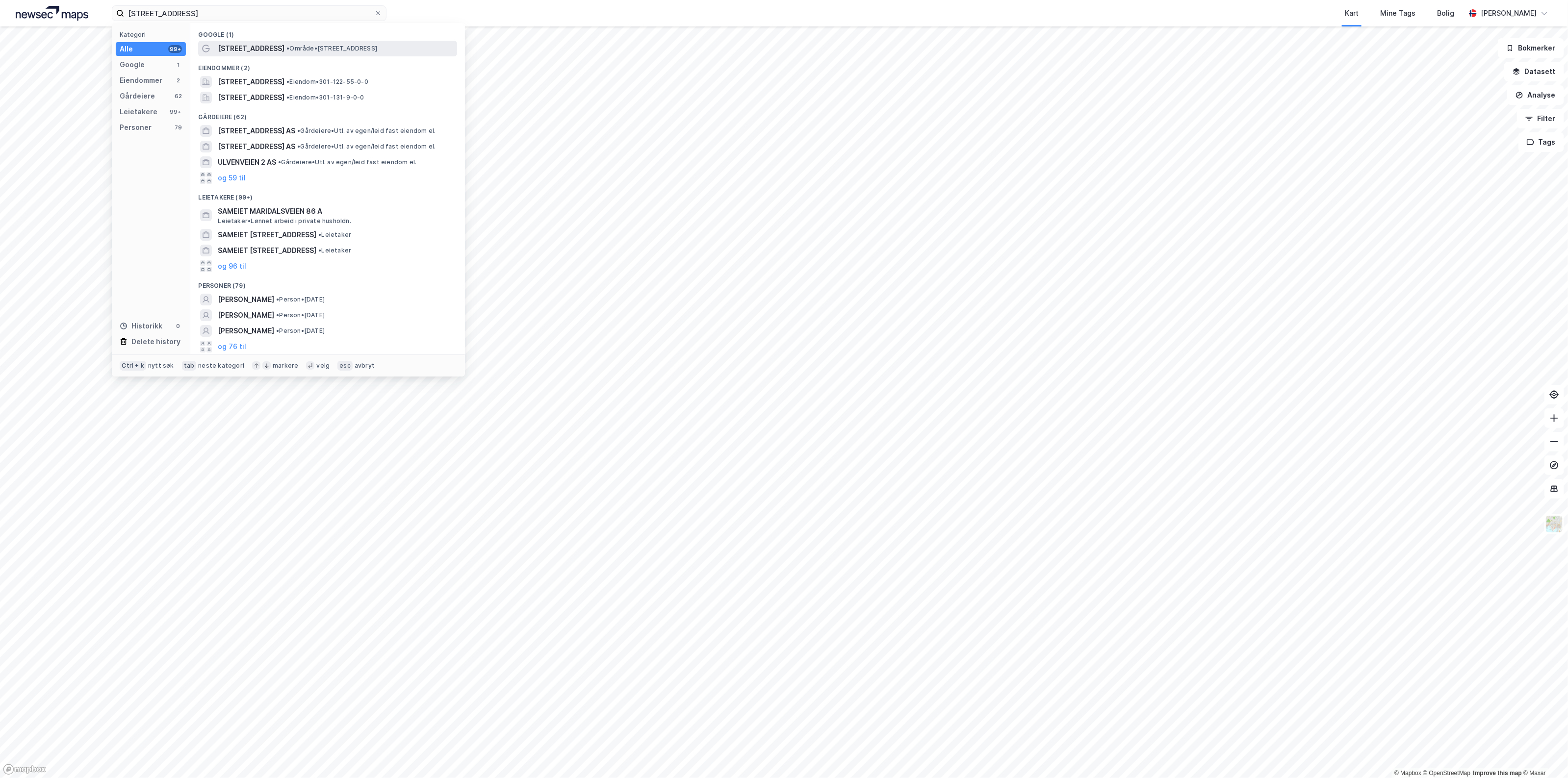
click at [286, 50] on span "• Område • Ulvenveien 86, 0581 Oslo" at bounding box center [332, 48] width 91 height 8
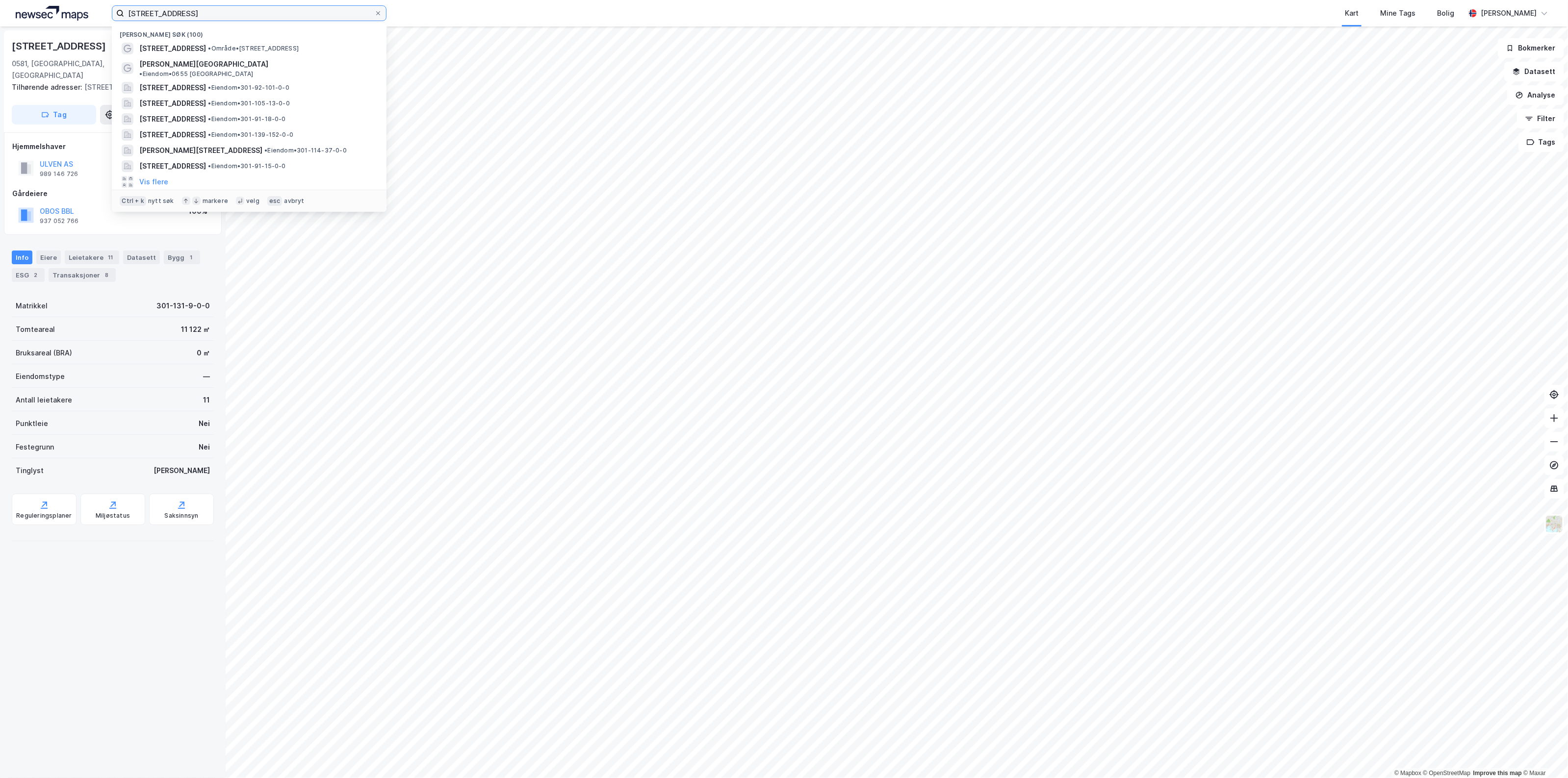
click at [274, 8] on input "ulvenveien 86" at bounding box center [249, 13] width 250 height 14
paste input "Knud Bryns vei 1"
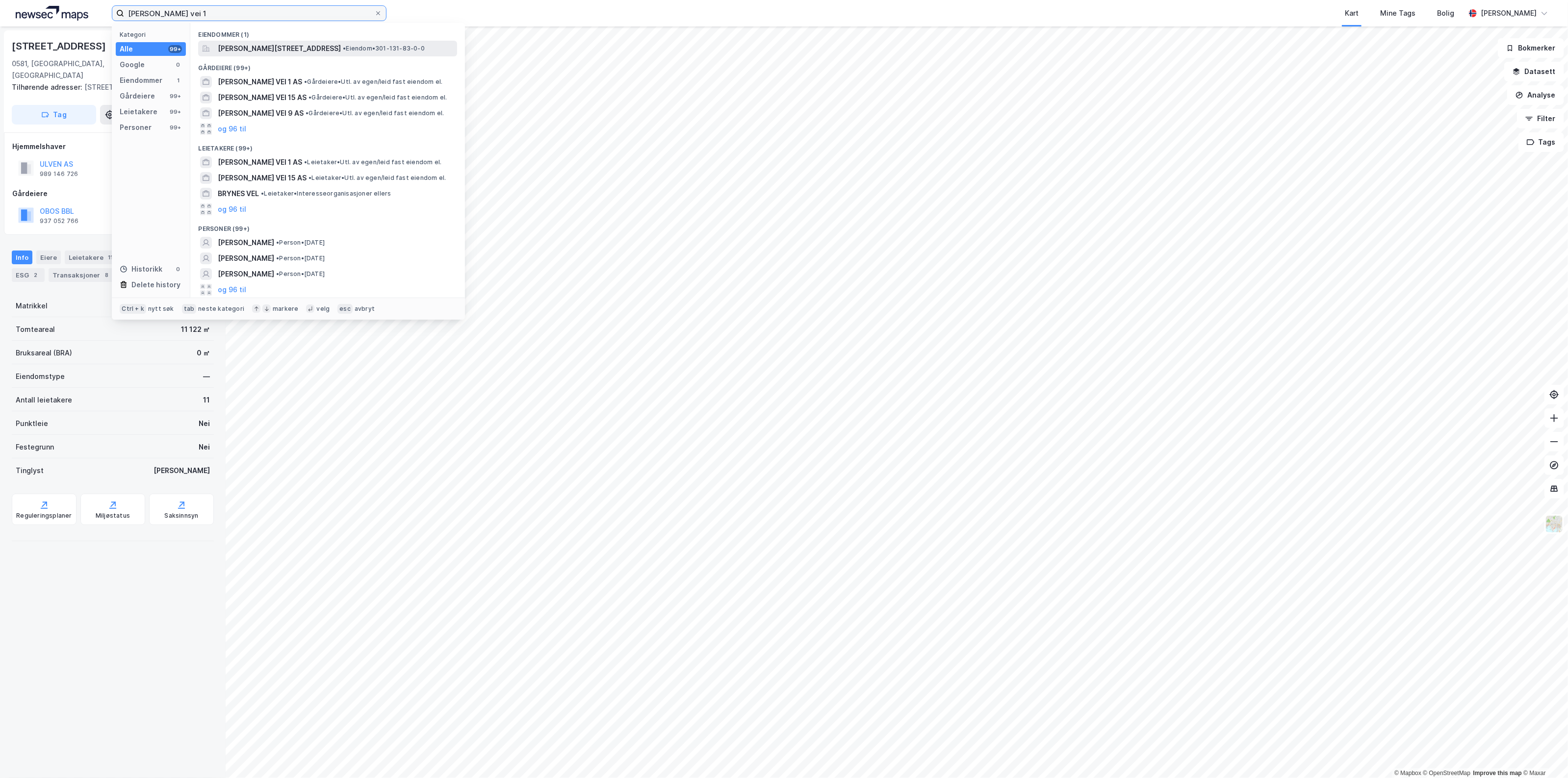
type input "Knud Bryns vei 1"
click at [290, 49] on span "Knud Bryns vei 1, 0581, OSLO, OSLO" at bounding box center [279, 48] width 123 height 12
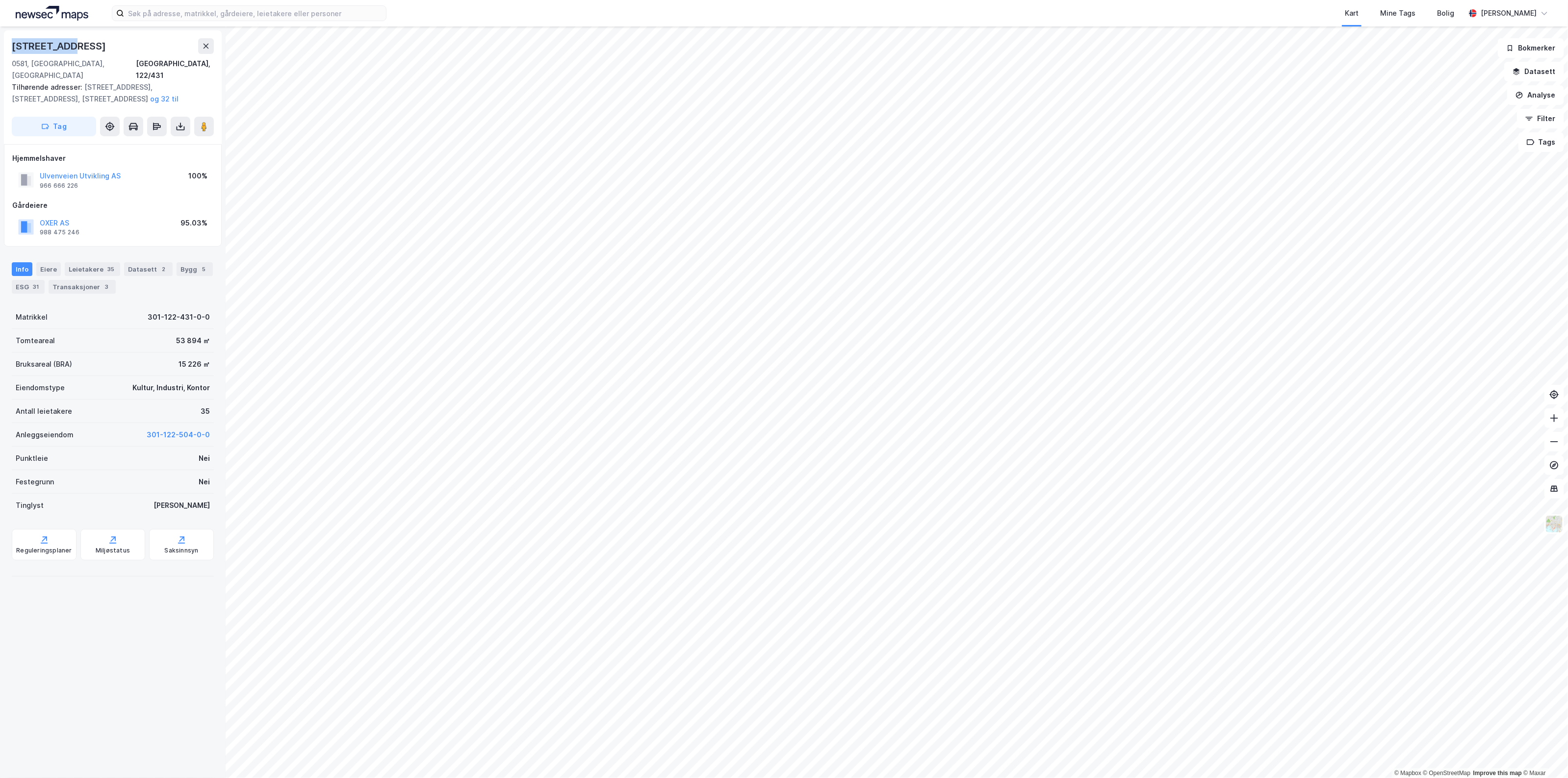
drag, startPoint x: 13, startPoint y: 47, endPoint x: 67, endPoint y: 47, distance: 54.0
click at [67, 47] on div "[STREET_ADDRESS]" at bounding box center [60, 46] width 96 height 16
copy div "[STREET_ADDRESS]"
click at [1543, 94] on button "Analyse" at bounding box center [1536, 95] width 57 height 20
click at [1433, 114] on div "Tegn område" at bounding box center [1450, 116] width 85 height 8
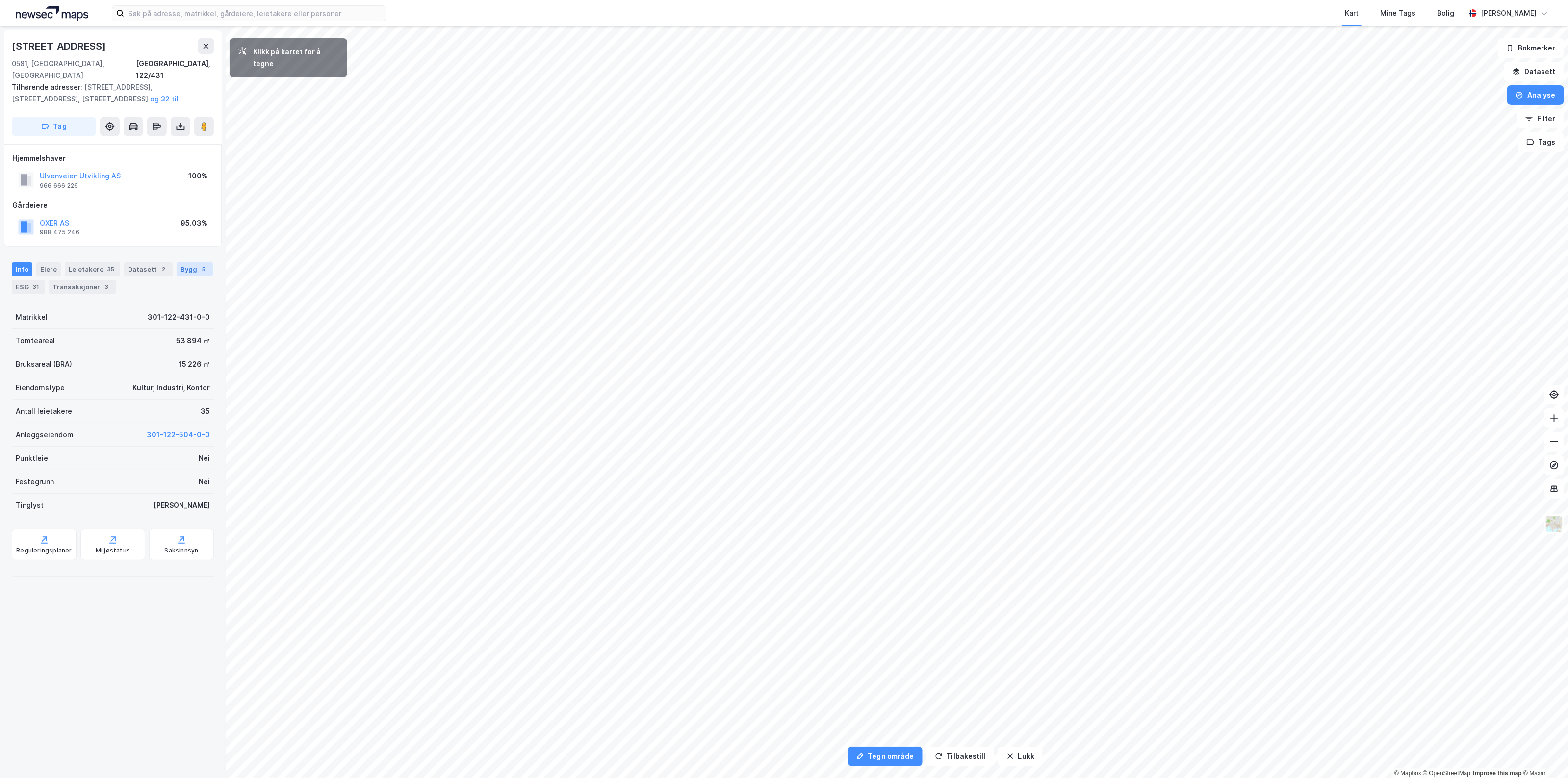
click at [177, 272] on div "Bygg 5" at bounding box center [195, 269] width 36 height 14
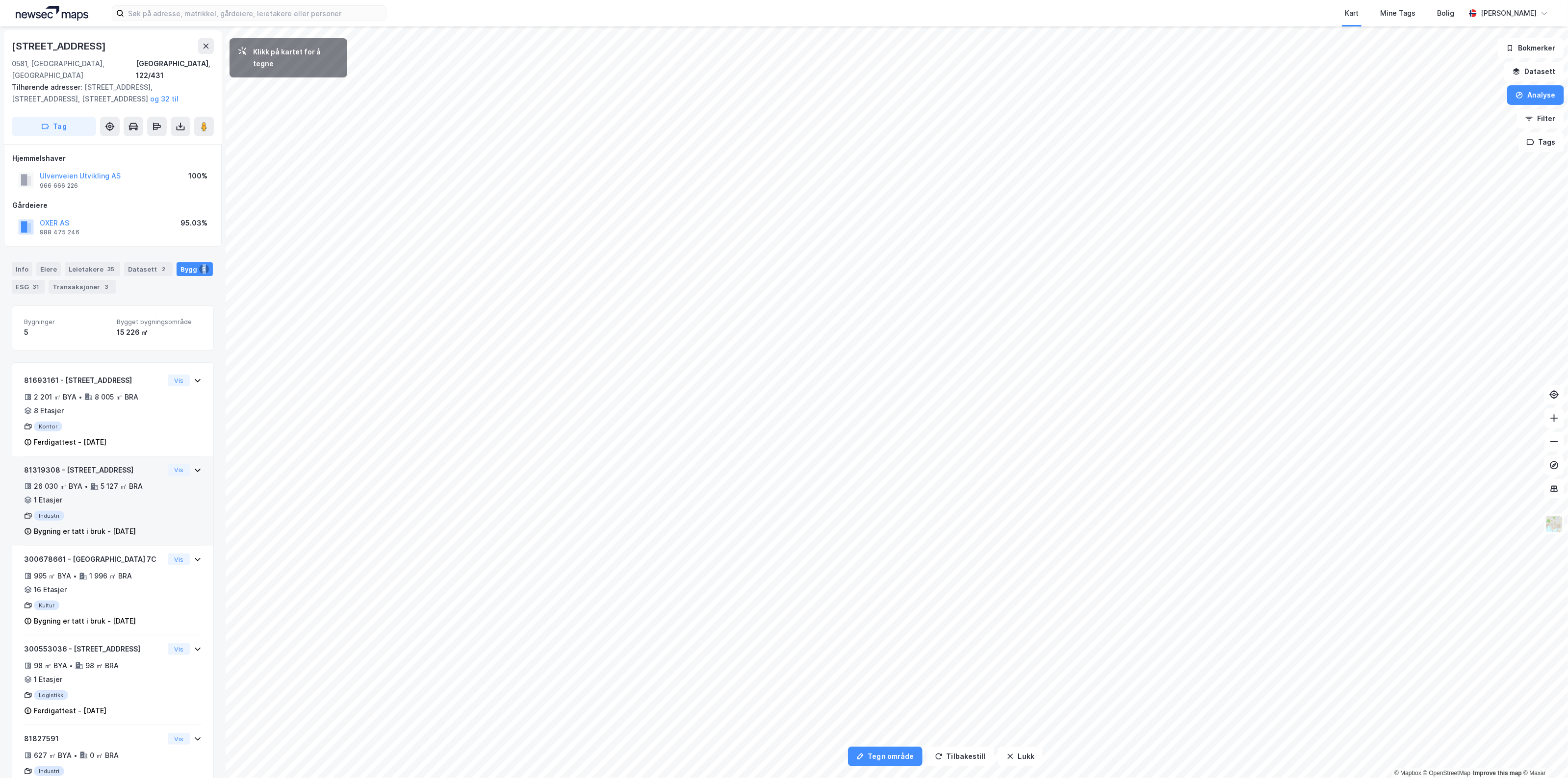
click at [124, 481] on div "5 127 ㎡ BRA" at bounding box center [121, 486] width 42 height 12
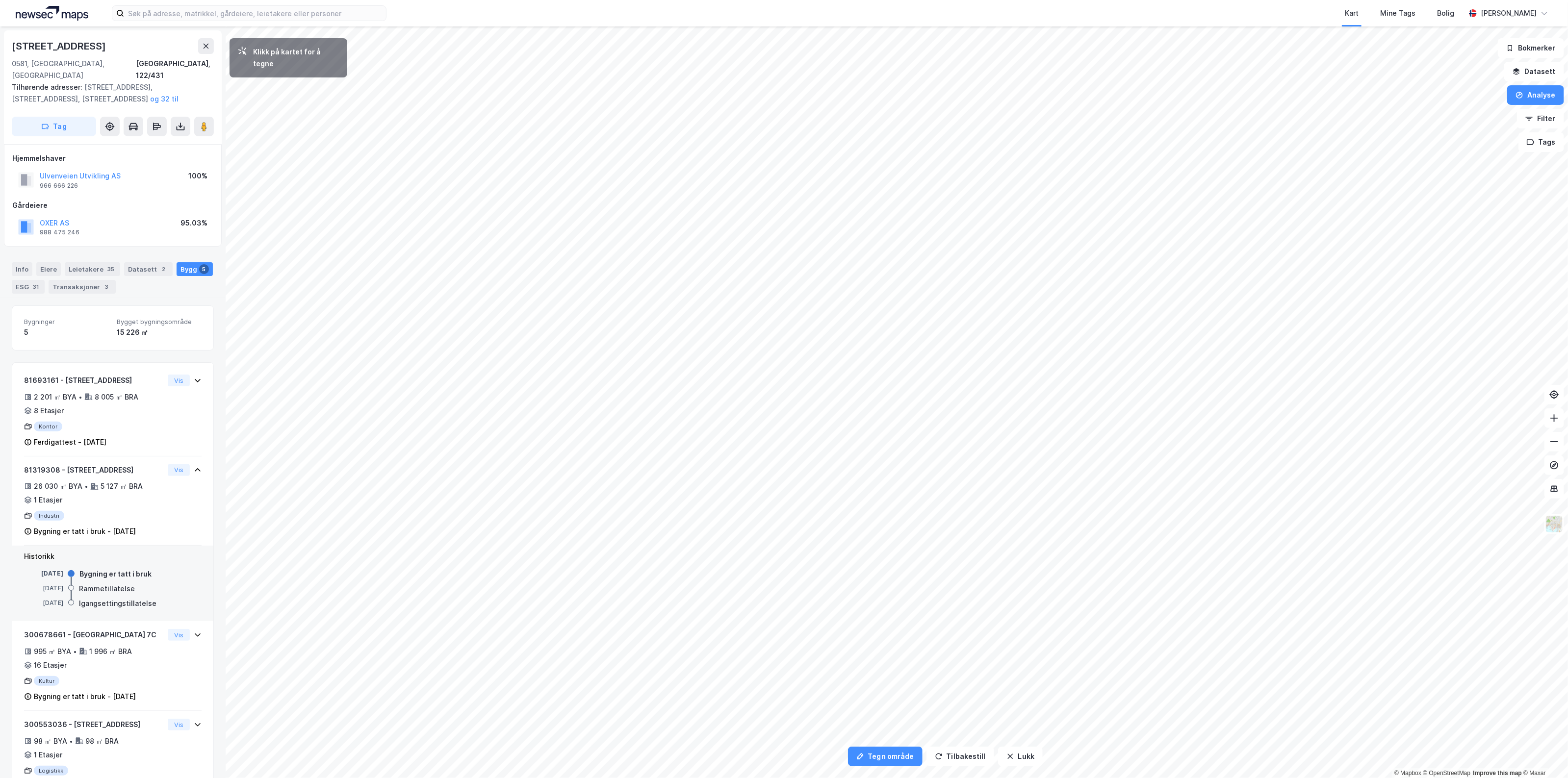
scroll to position [87, 0]
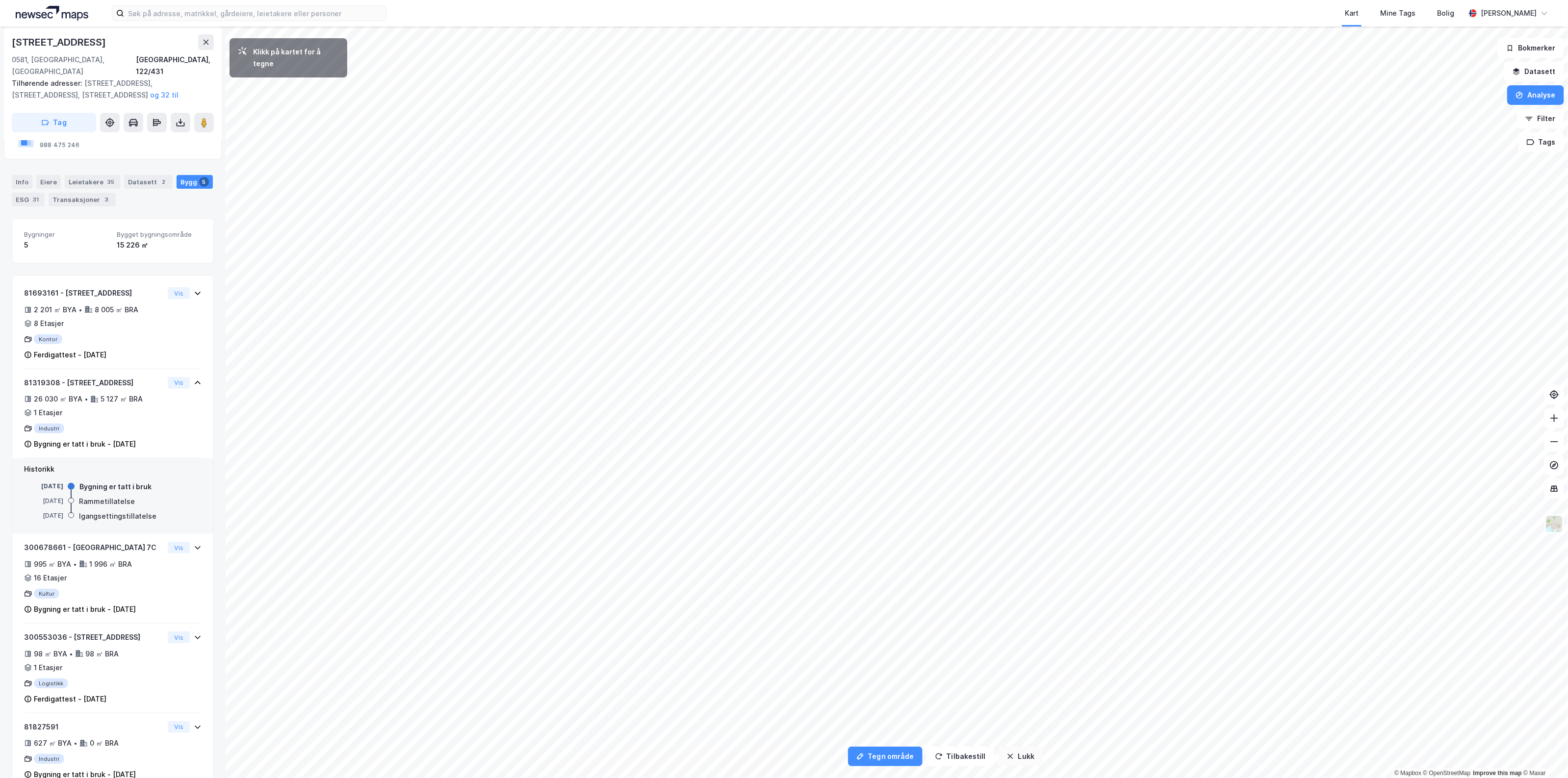
click at [1027, 747] on button "Lukk" at bounding box center [1020, 757] width 45 height 20
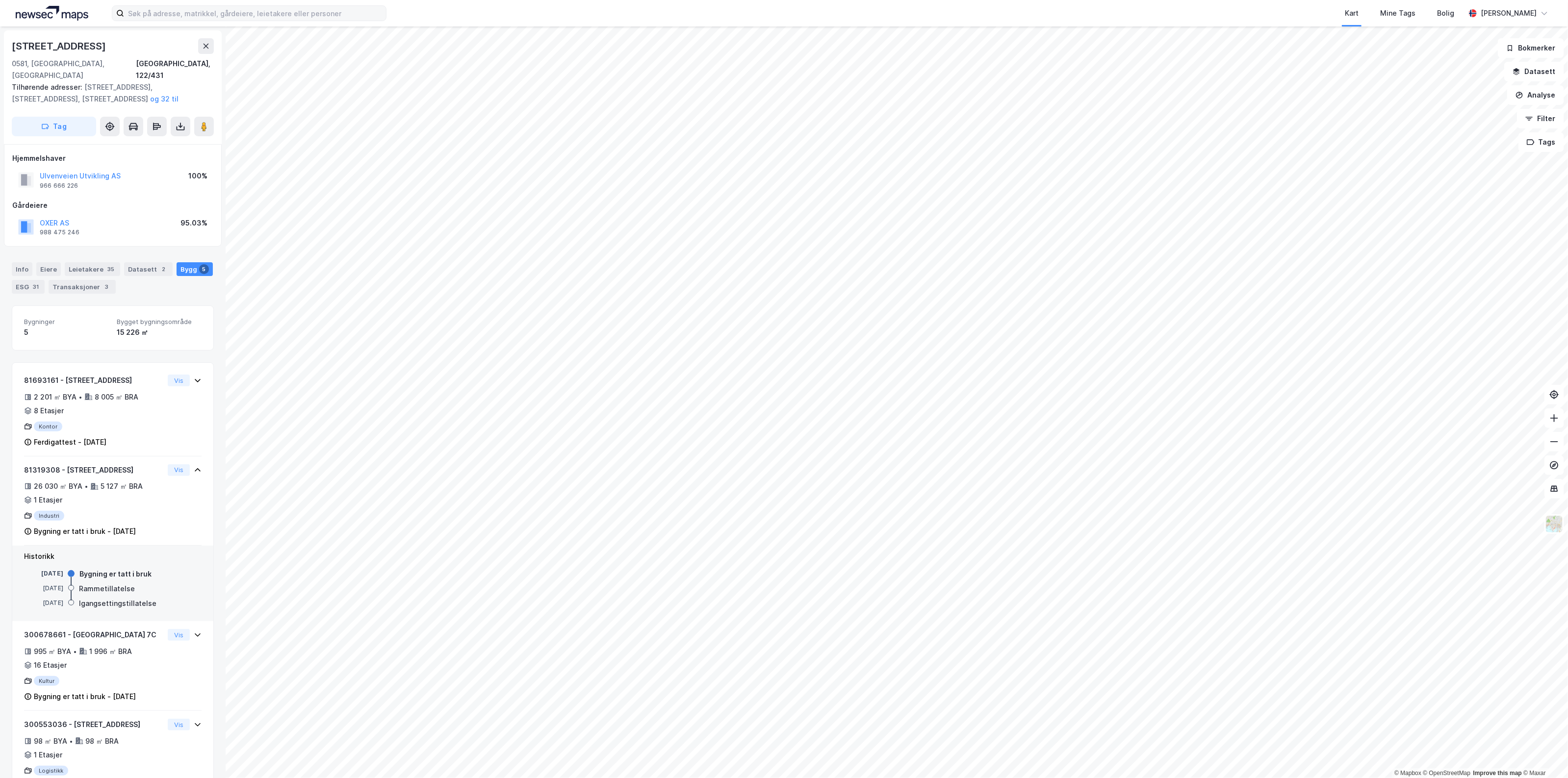
scroll to position [87, 0]
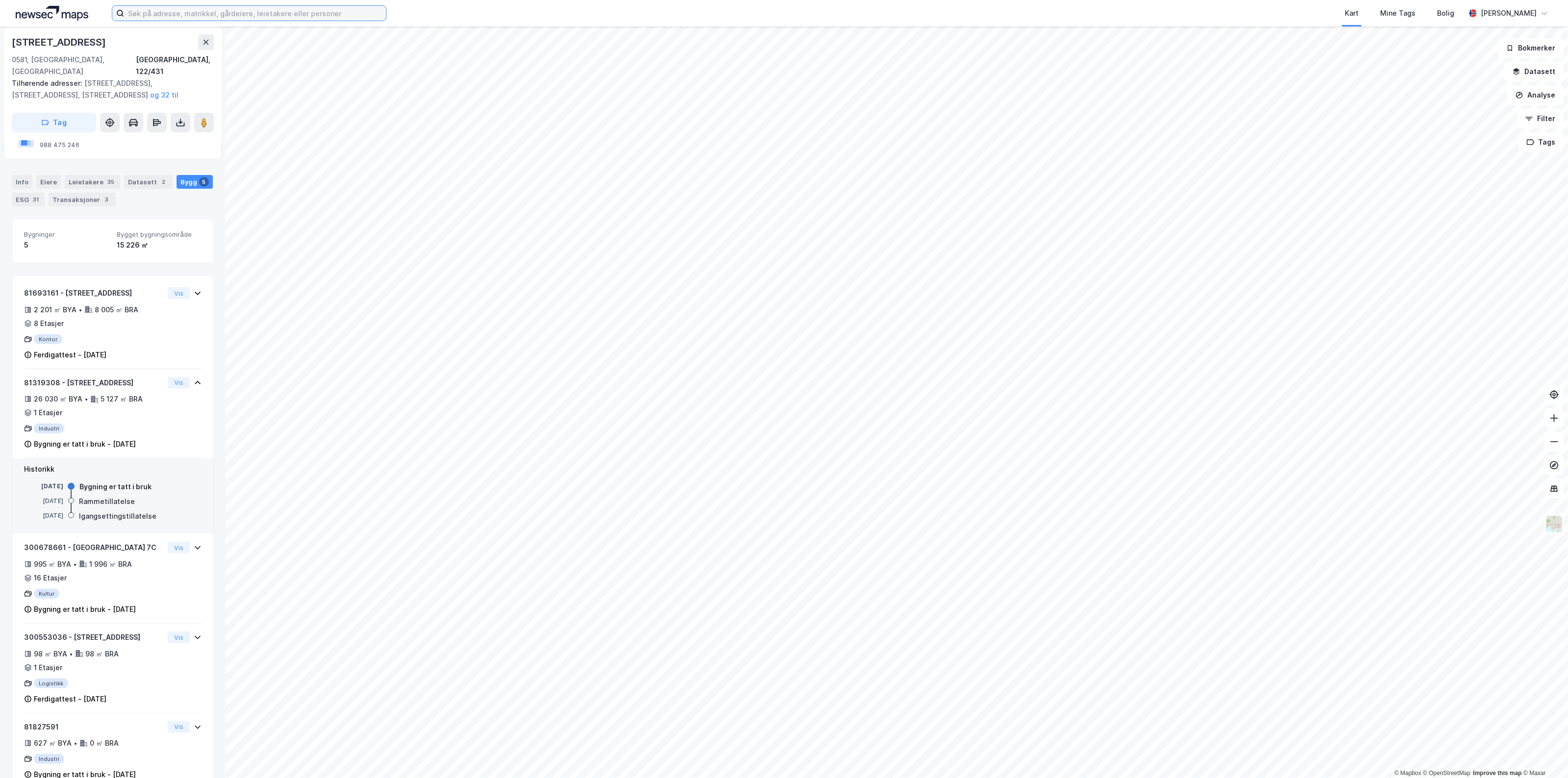
click at [293, 16] on input at bounding box center [255, 13] width 262 height 14
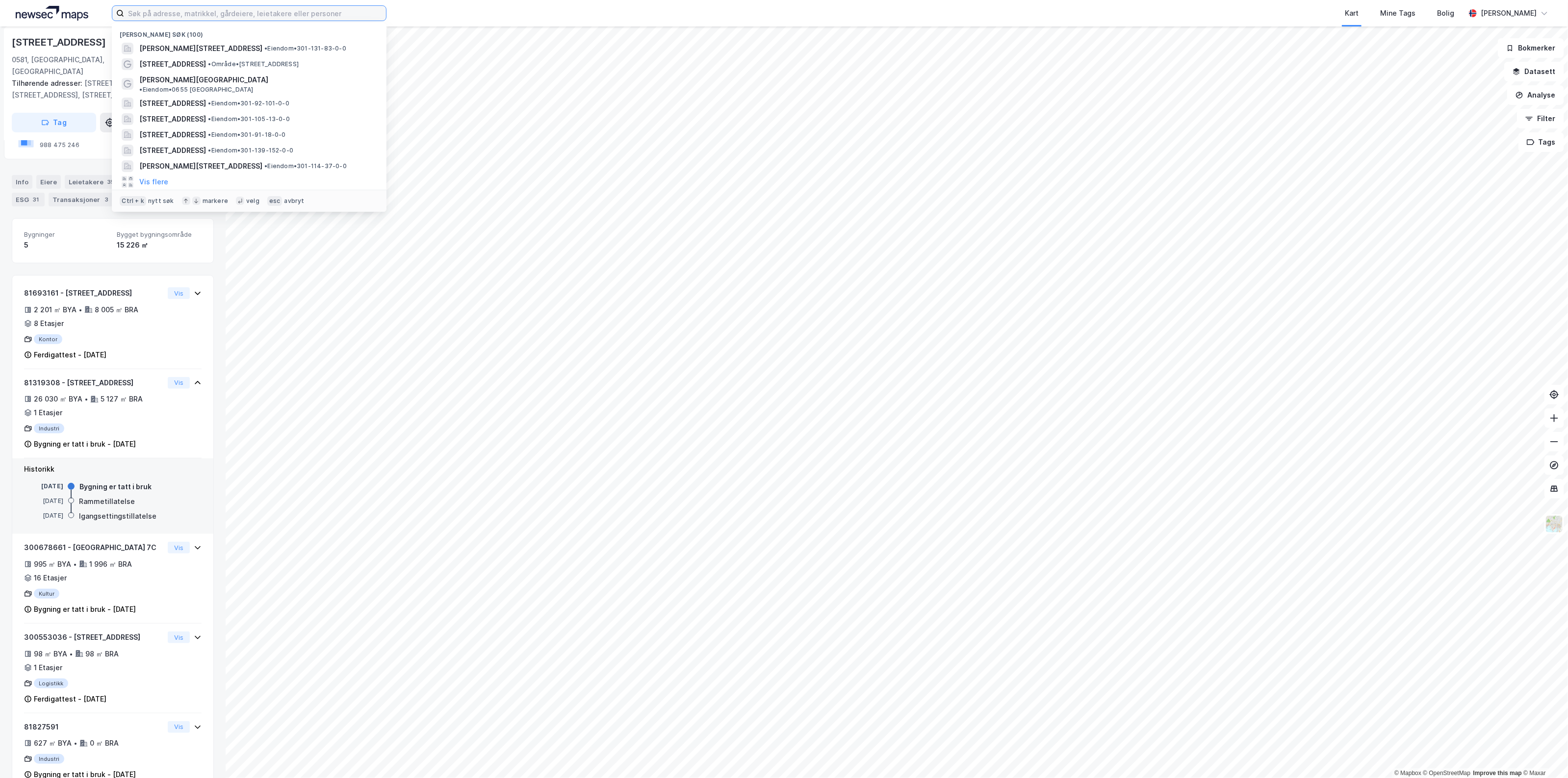
paste input "[STREET_ADDRESS]"
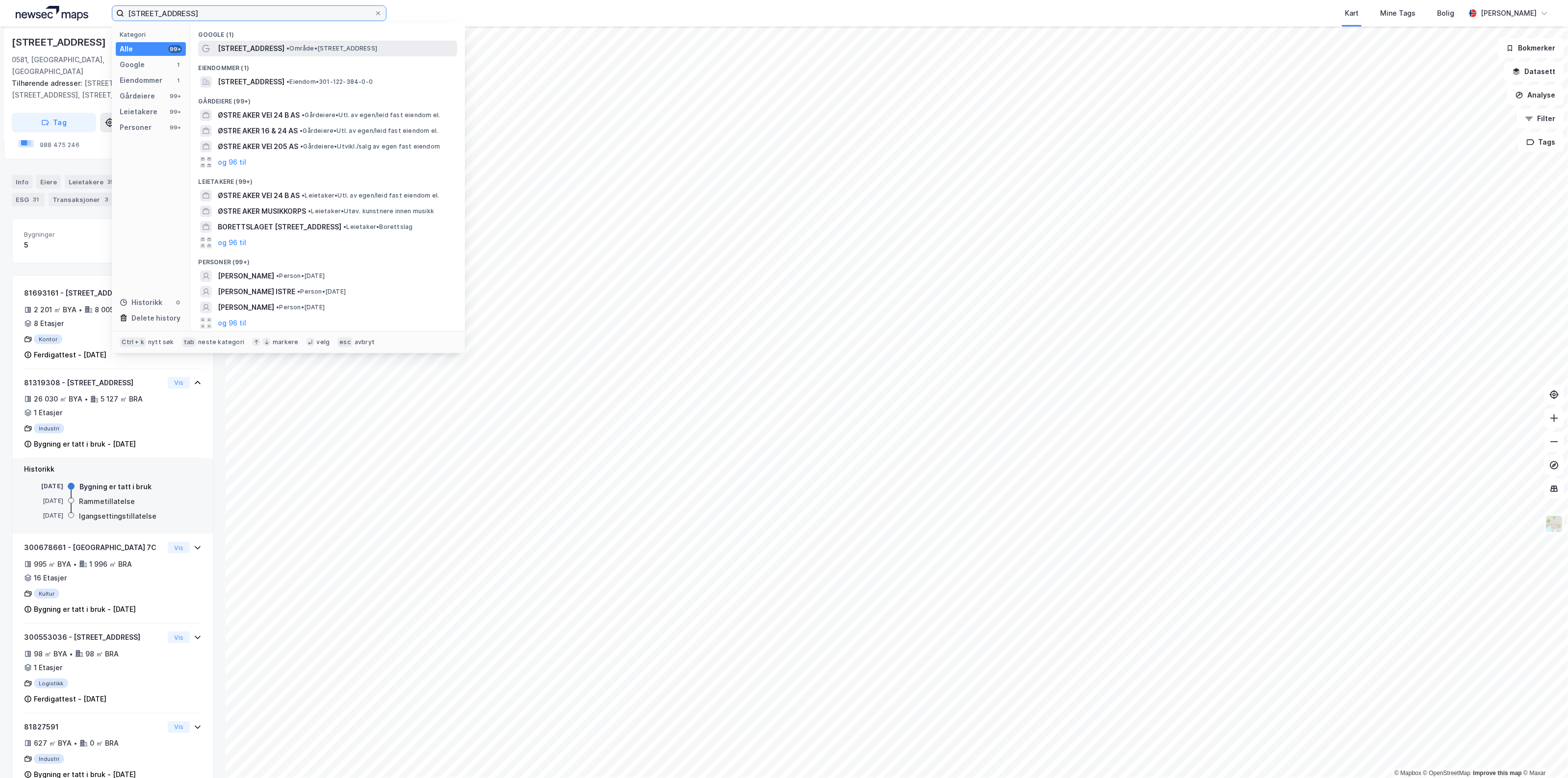
type input "[STREET_ADDRESS]"
click at [257, 47] on span "[STREET_ADDRESS]" at bounding box center [251, 48] width 67 height 12
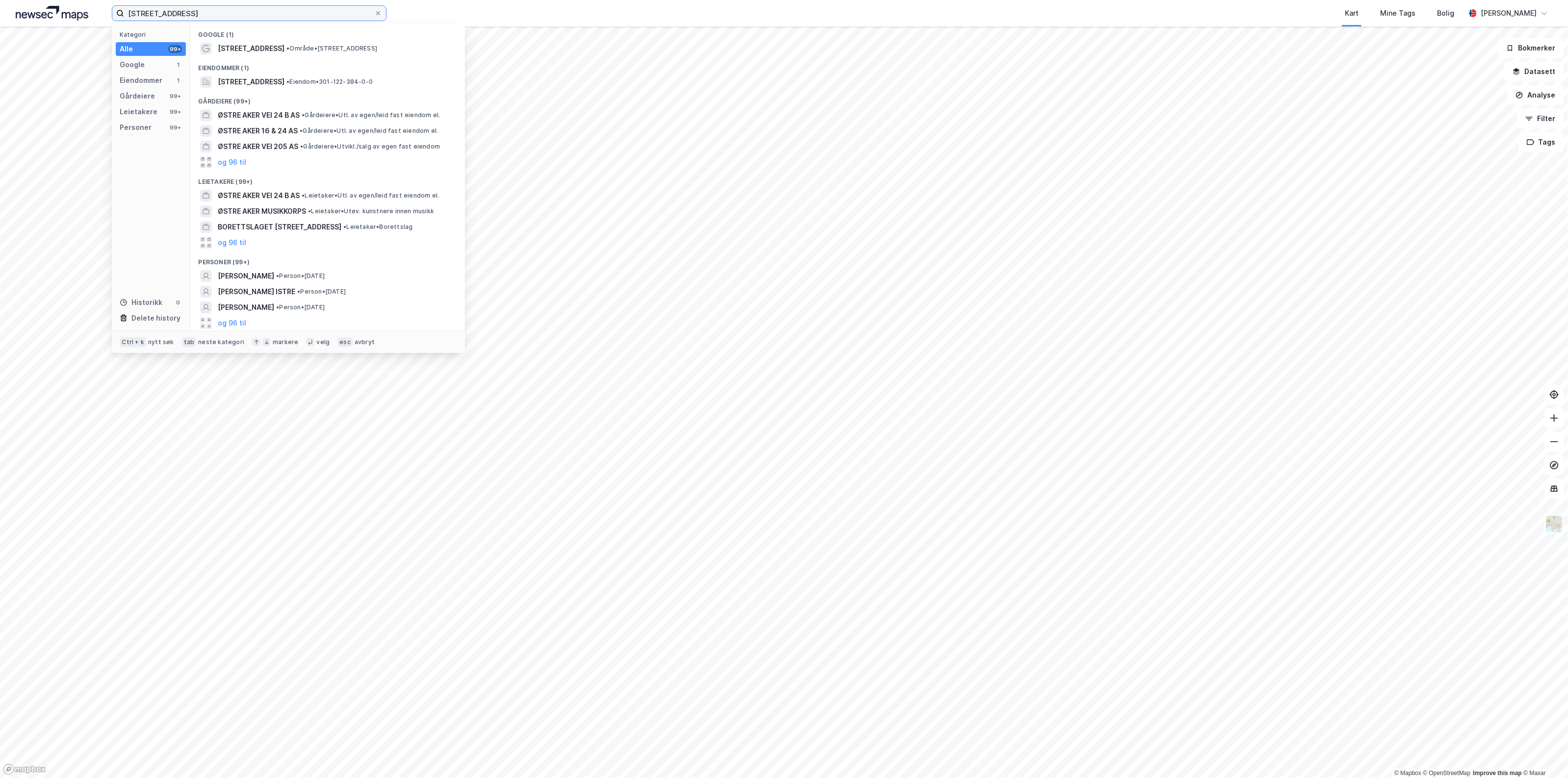
click at [244, 18] on input "Østre Aker vei 24 B" at bounding box center [249, 13] width 250 height 14
click at [252, 74] on div "Østre Aker vei 24B, 0581, OSLO, OSLO • Eiendom • 301-122-384-0-0" at bounding box center [327, 82] width 259 height 16
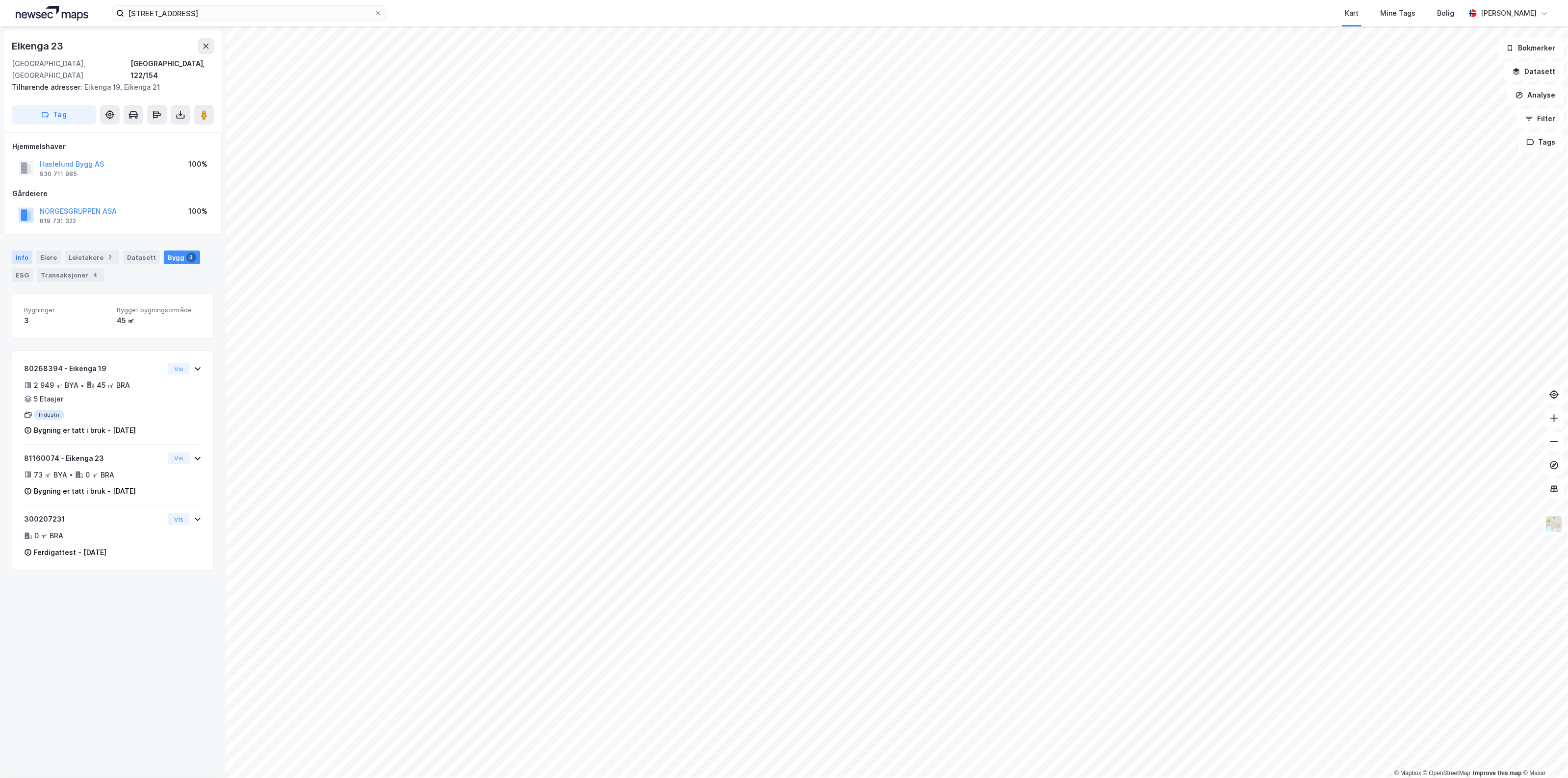
click at [28, 250] on div "Info" at bounding box center [22, 257] width 21 height 14
